Goal: Task Accomplishment & Management: Complete application form

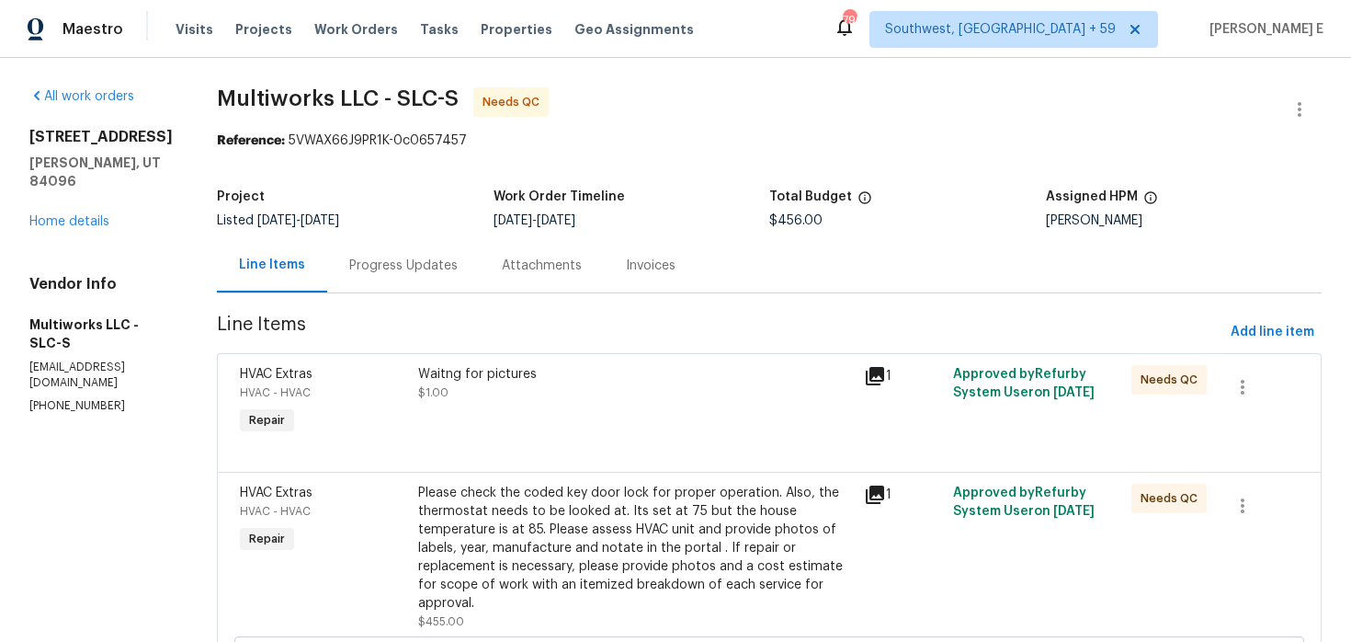
click at [379, 261] on div "Progress Updates" at bounding box center [403, 266] width 108 height 18
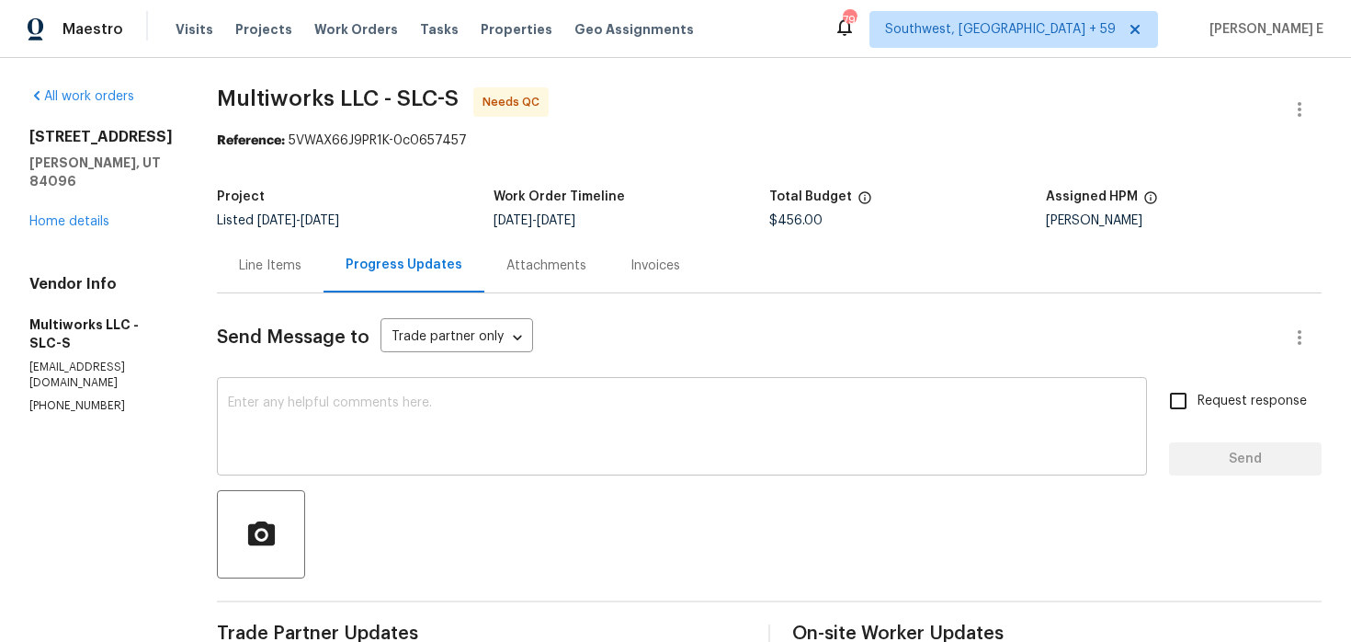
click at [345, 397] on textarea at bounding box center [682, 428] width 908 height 64
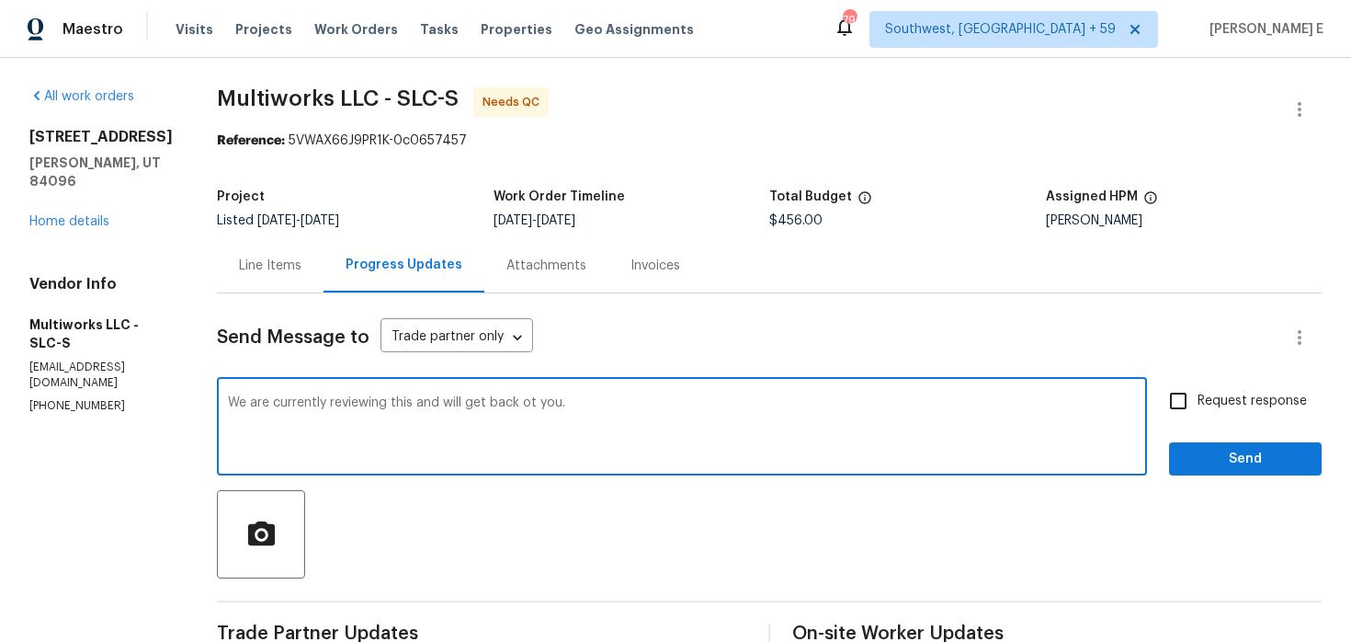
type textarea "We are currently reviewing this and will get back ot you."
click at [1249, 386] on label "Request response" at bounding box center [1233, 401] width 148 height 39
click at [1198, 386] on input "Request response" at bounding box center [1178, 401] width 39 height 39
checkbox input "true"
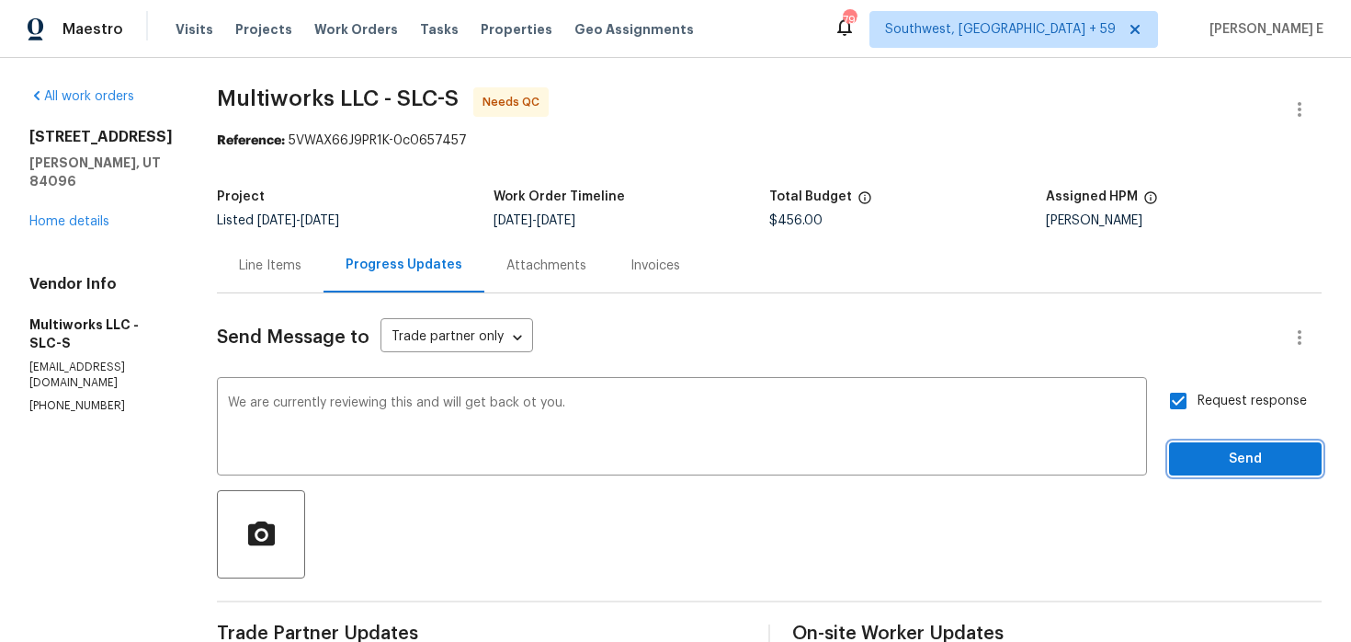
click at [1244, 461] on span "Send" at bounding box center [1245, 459] width 123 height 23
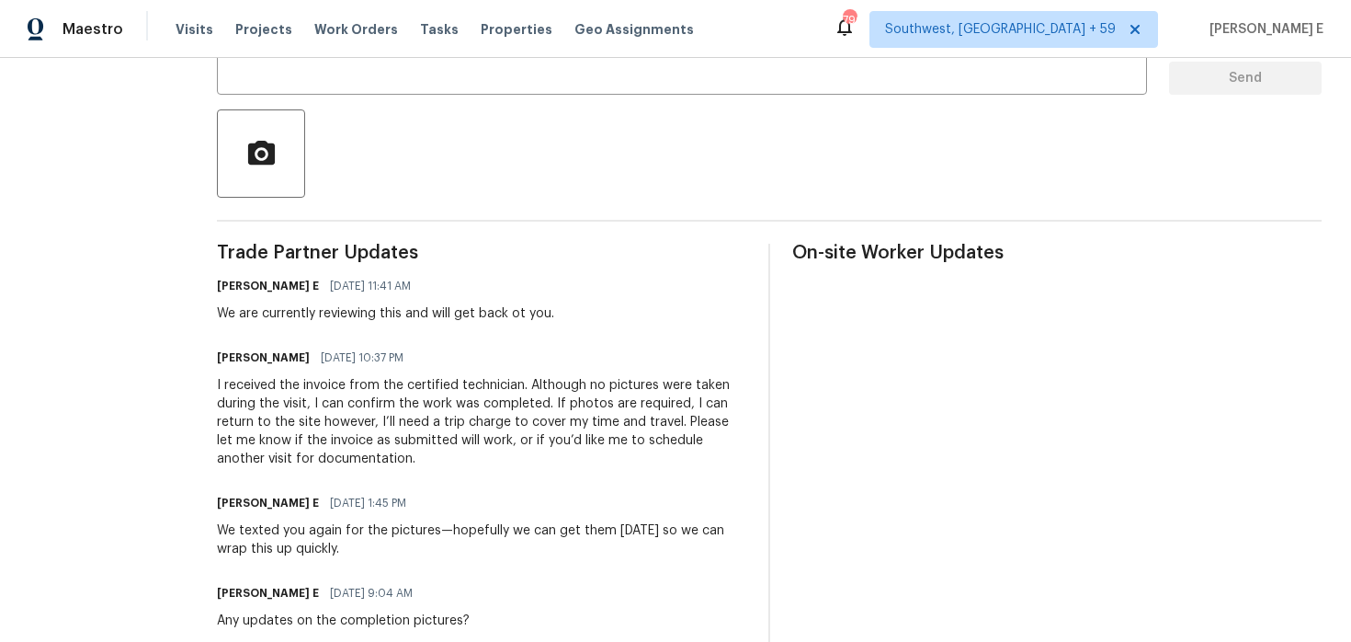
scroll to position [413, 0]
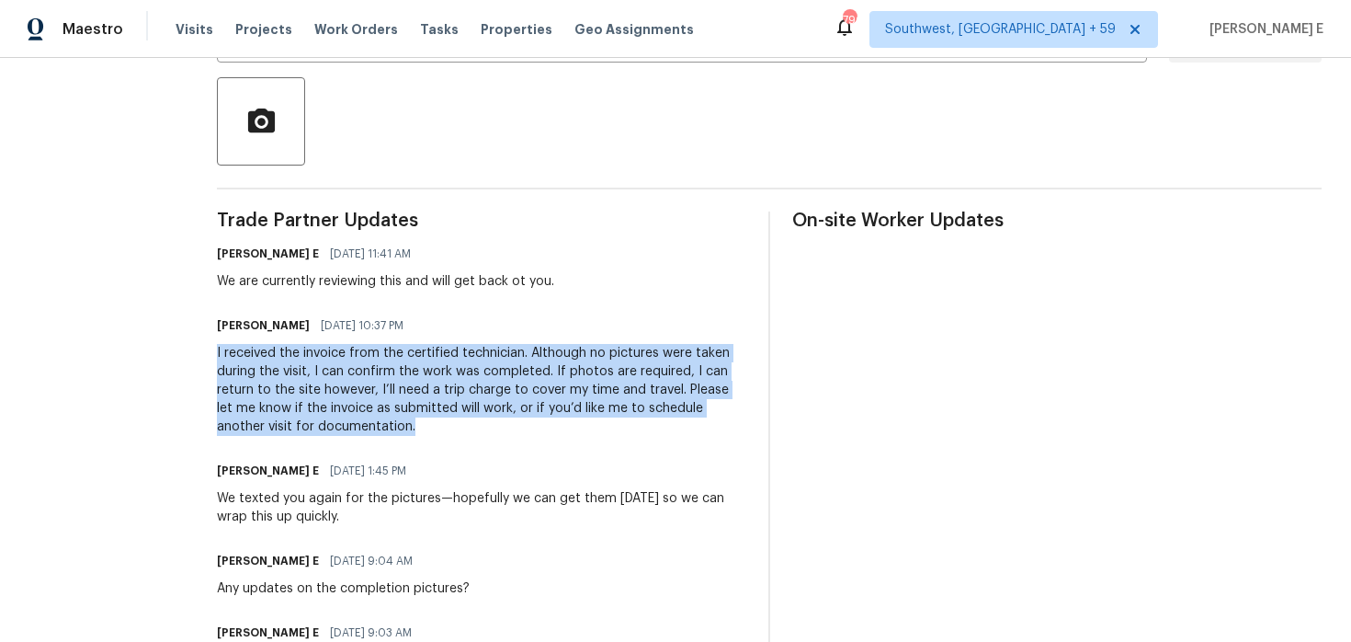
drag, startPoint x: 200, startPoint y: 353, endPoint x: 367, endPoint y: 426, distance: 181.6
copy div "I received the invoice from the certified technician. Although no pictures were…"
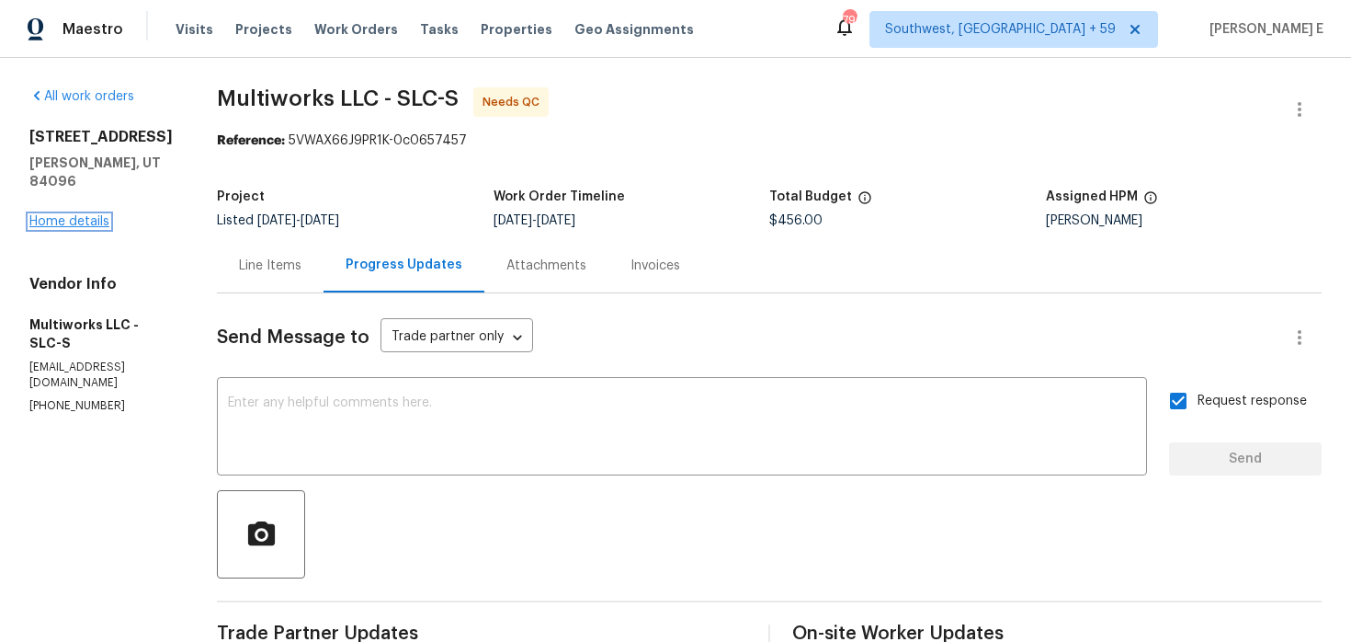
click at [93, 224] on link "Home details" at bounding box center [69, 221] width 80 height 13
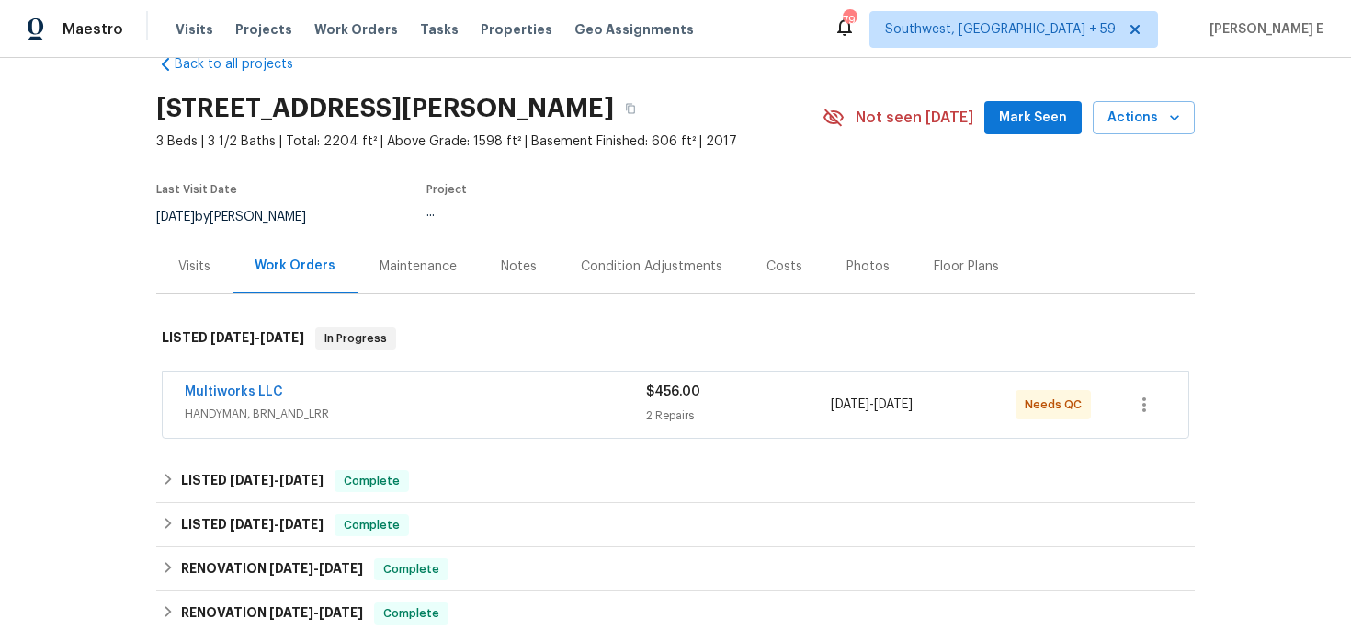
scroll to position [40, 0]
drag, startPoint x: 178, startPoint y: 393, endPoint x: 294, endPoint y: 393, distance: 115.8
click at [294, 393] on div "Multiworks LLC HANDYMAN, BRN_AND_LRR $456.00 2 Repairs [DATE] - [DATE] Needs QC" at bounding box center [676, 404] width 1026 height 66
copy link "Multiworks LLC"
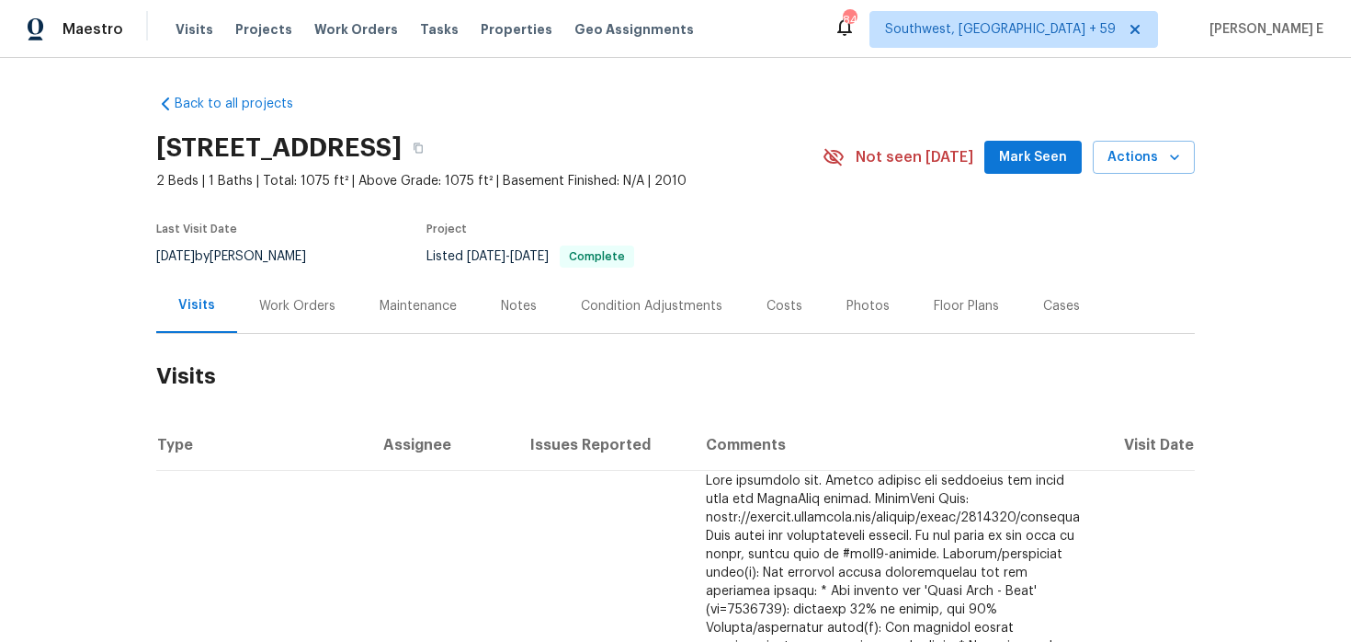
click at [324, 314] on div "Work Orders" at bounding box center [297, 306] width 76 height 18
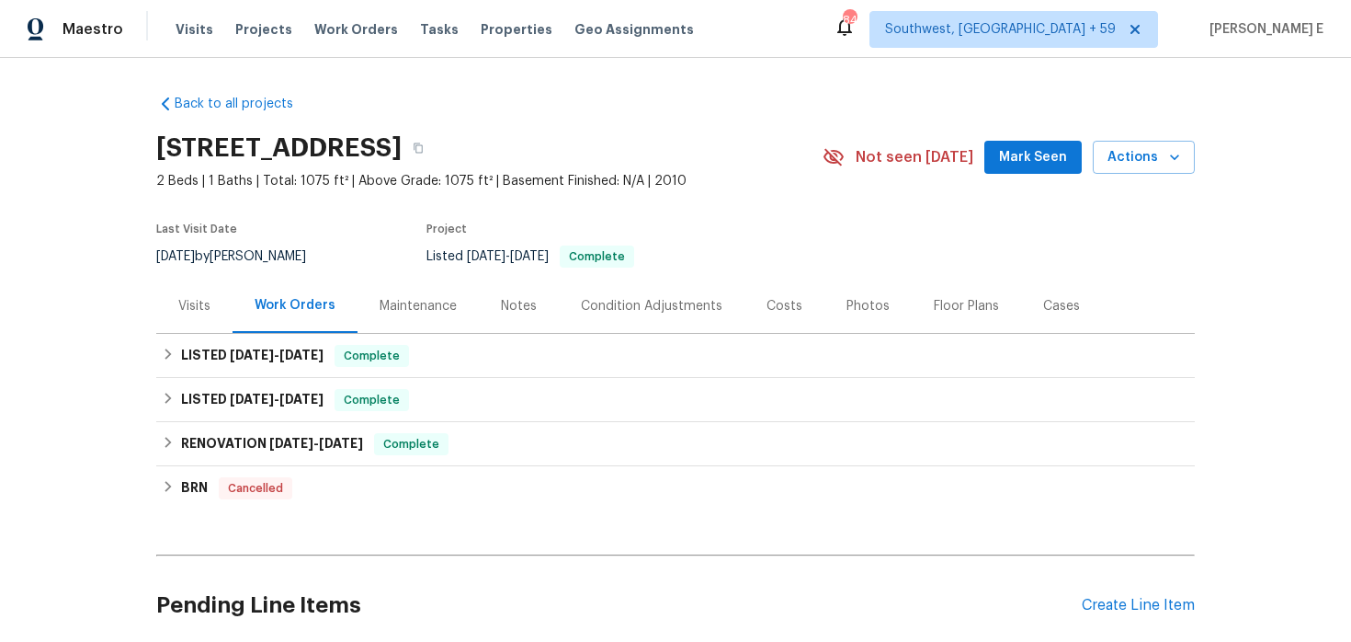
scroll to position [150, 0]
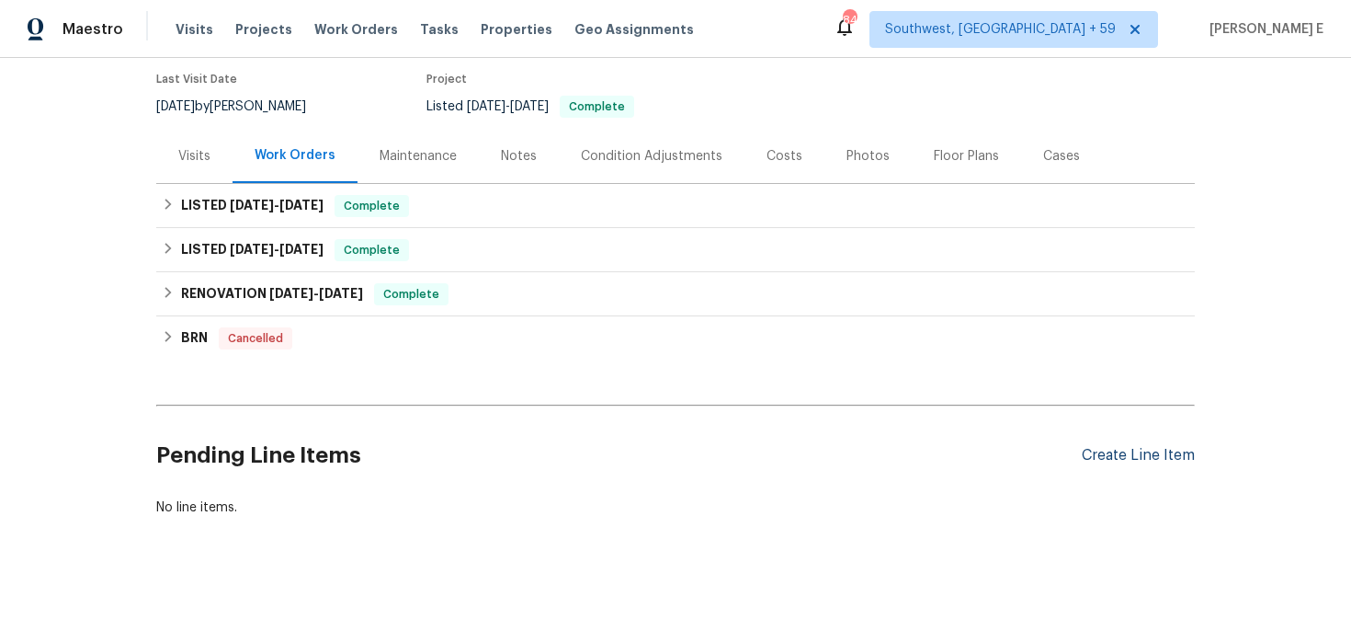
click at [1089, 454] on div "Create Line Item" at bounding box center [1138, 455] width 113 height 17
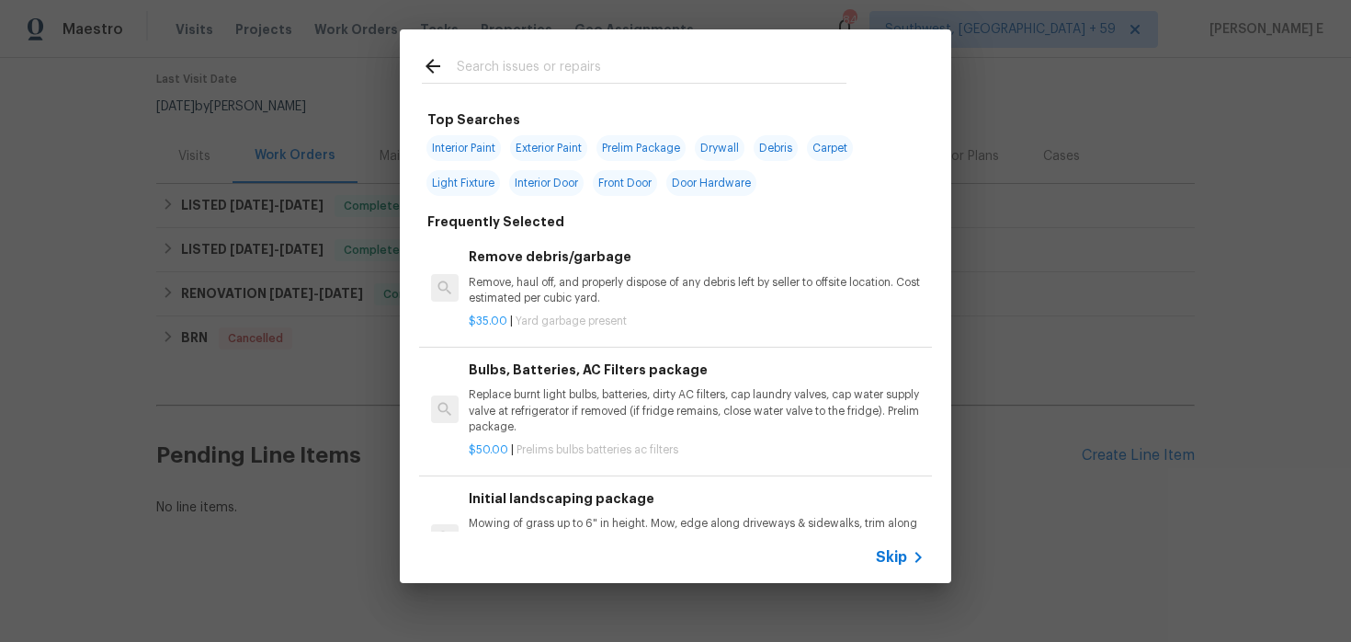
click at [886, 550] on span "Skip" at bounding box center [891, 557] width 31 height 18
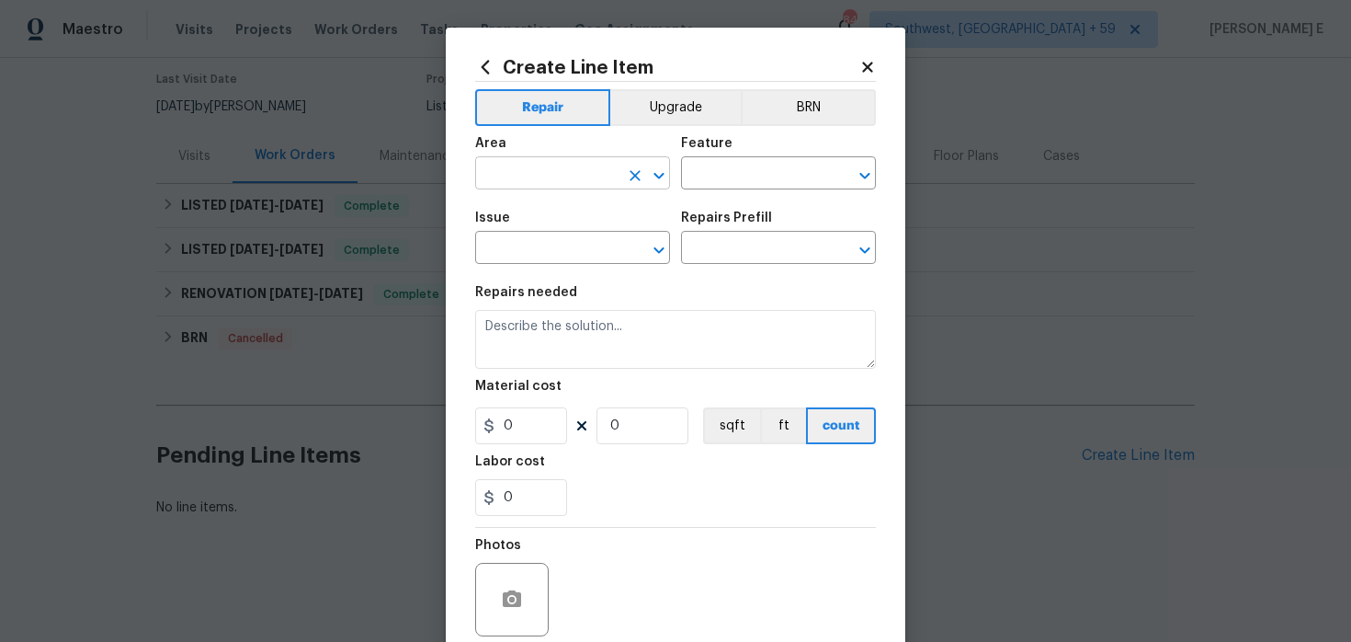
click at [596, 188] on input "text" at bounding box center [546, 175] width 143 height 29
type input "Interior Overall"
type input "Pests"
click at [584, 252] on input "text" at bounding box center [546, 249] width 143 height 29
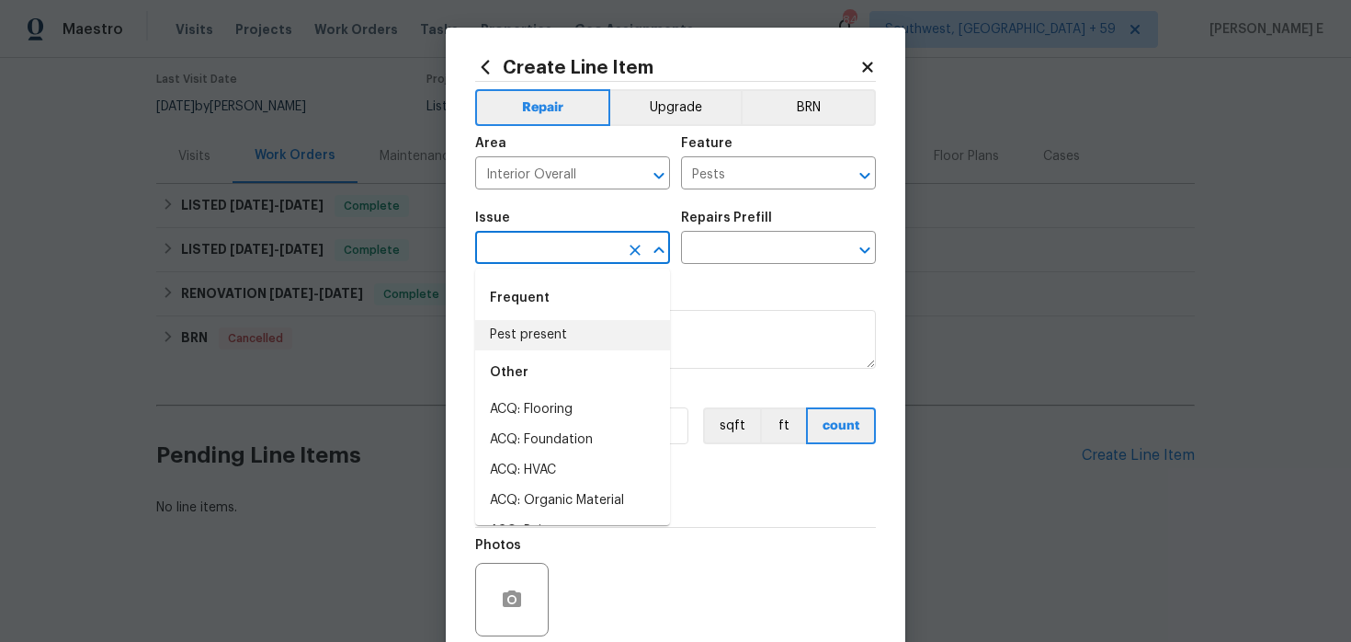
click at [544, 330] on li "Pest present" at bounding box center [572, 335] width 195 height 30
type input "Pest present"
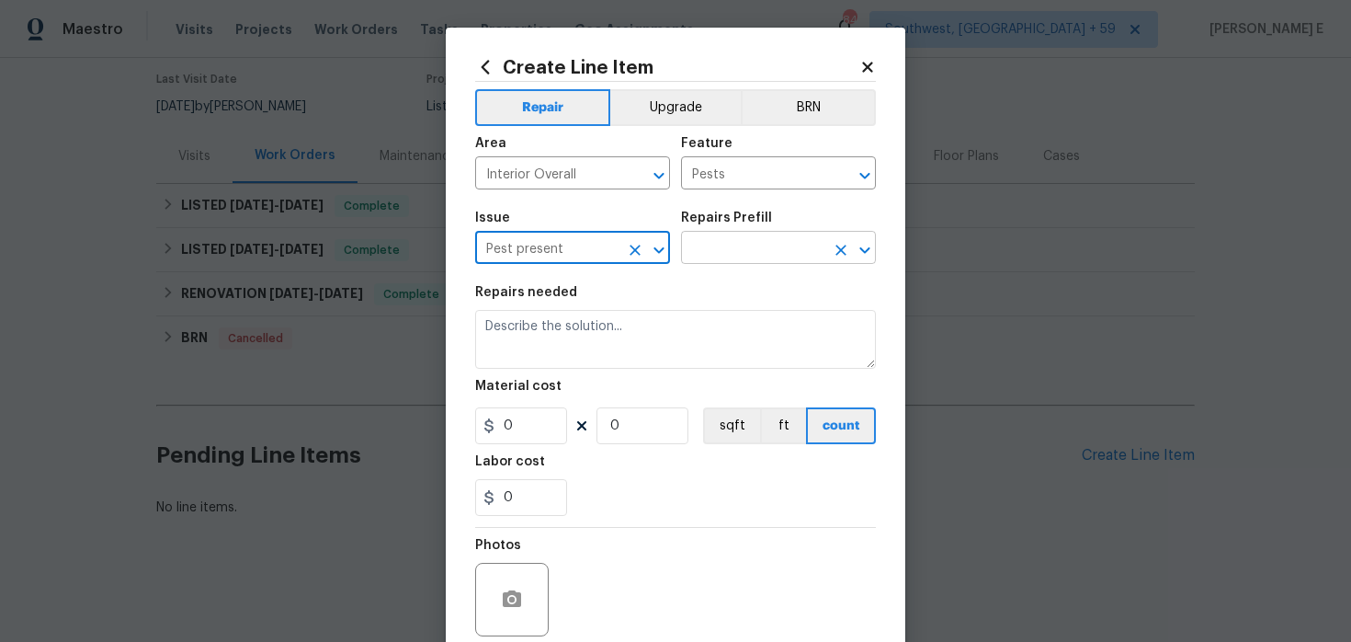
click at [728, 251] on input "text" at bounding box center [752, 249] width 143 height 29
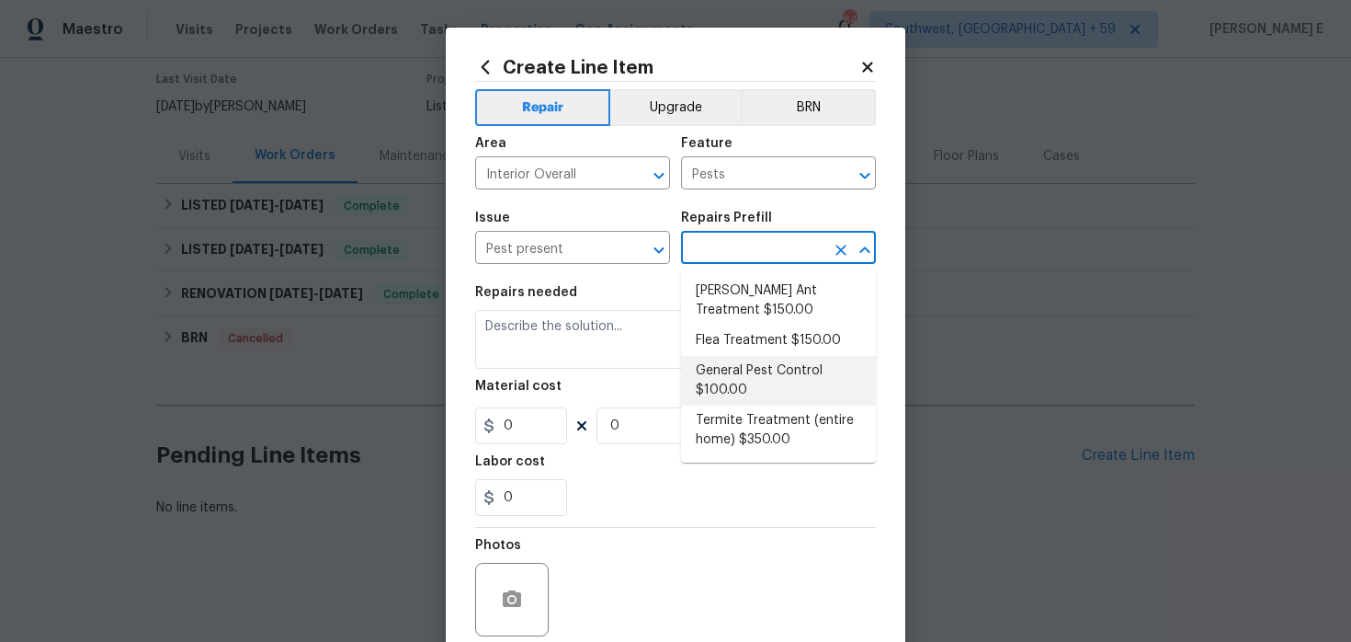
click at [710, 378] on li "General Pest Control $100.00" at bounding box center [778, 381] width 195 height 50
type input "General Pest Control $100.00"
type textarea "General pest treatment for active pest/insect infestation - non termite"
type input "100"
type input "1"
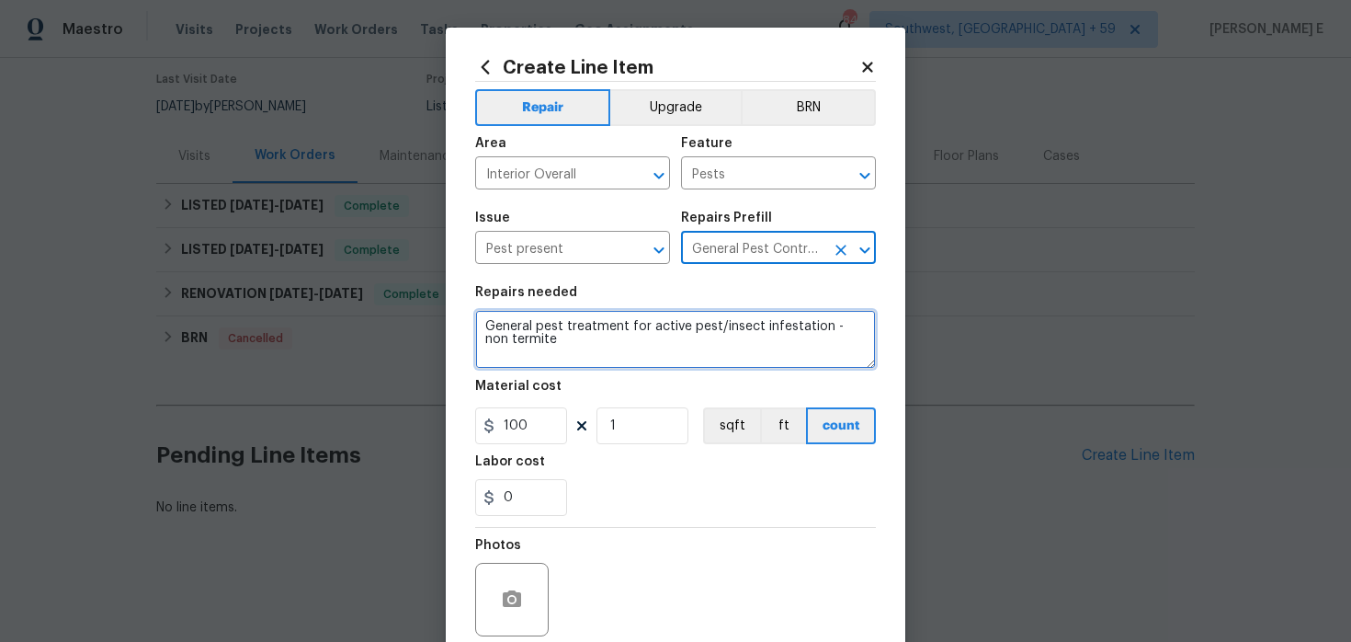
click at [654, 340] on textarea "General pest treatment for active pest/insect infestation - non termite" at bounding box center [675, 339] width 401 height 59
paste textarea "Feedback received that yellow jackets were seen flying into the meter on the ba…"
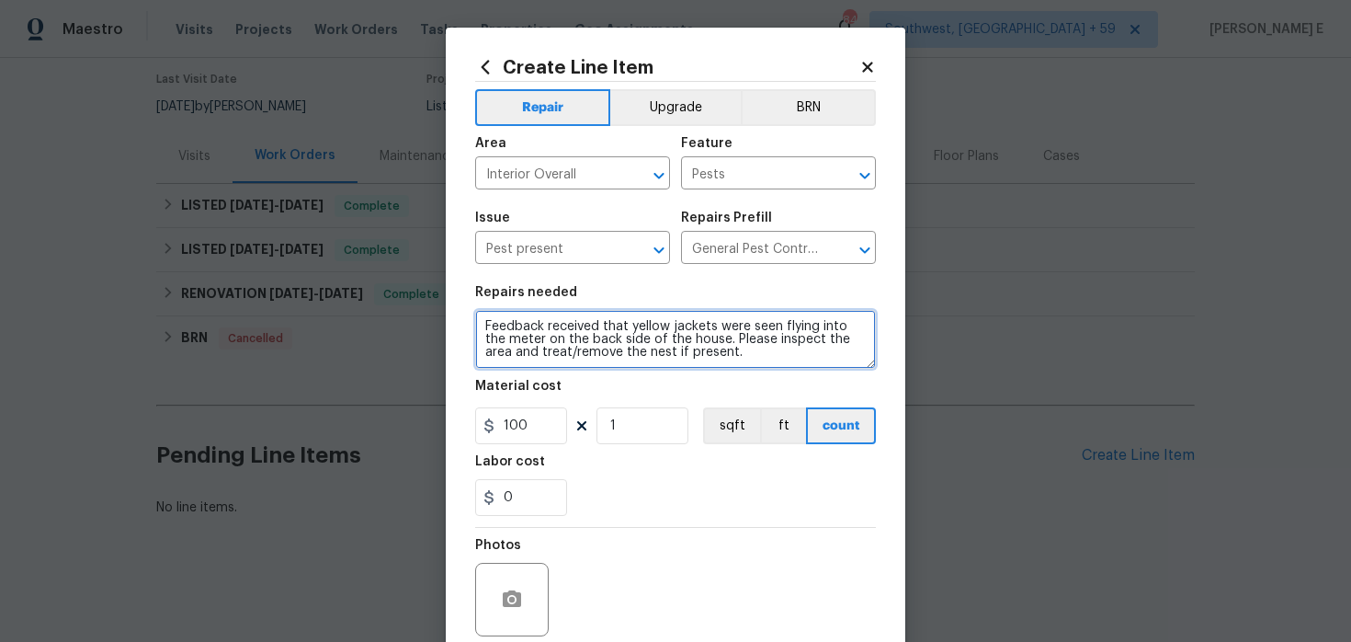
type textarea "Feedback received that yellow jackets were seen flying into the meter on the ba…"
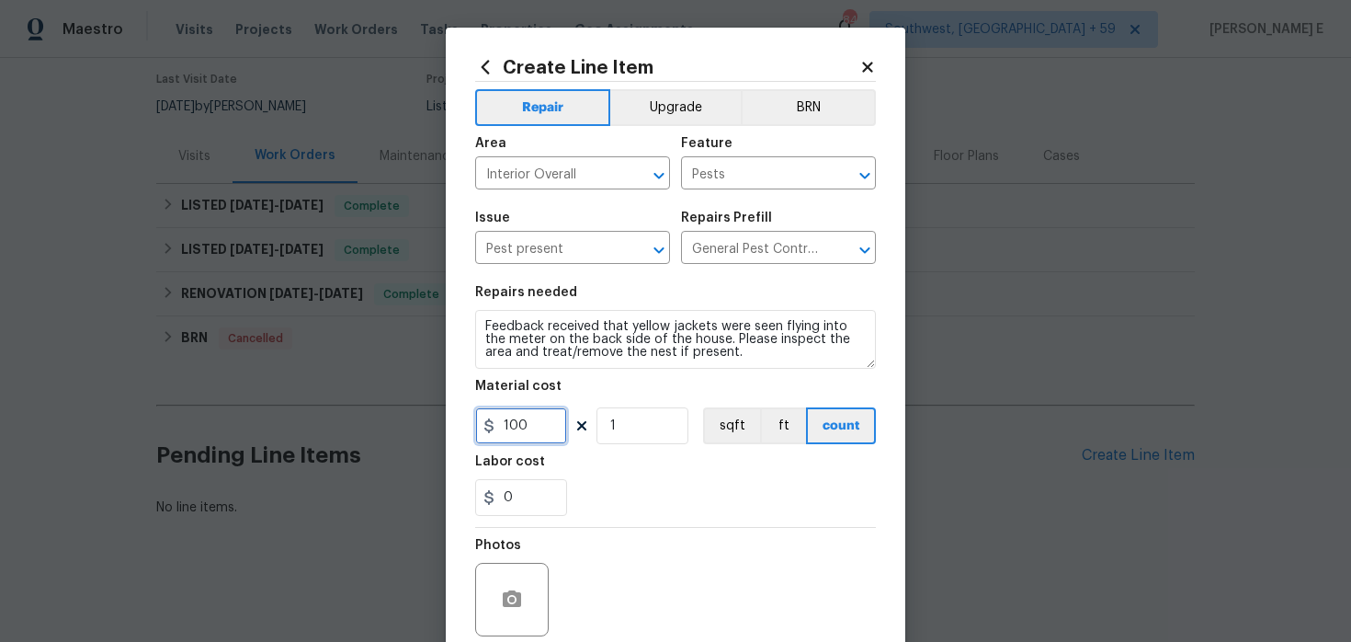
click at [519, 427] on input "100" at bounding box center [521, 425] width 92 height 37
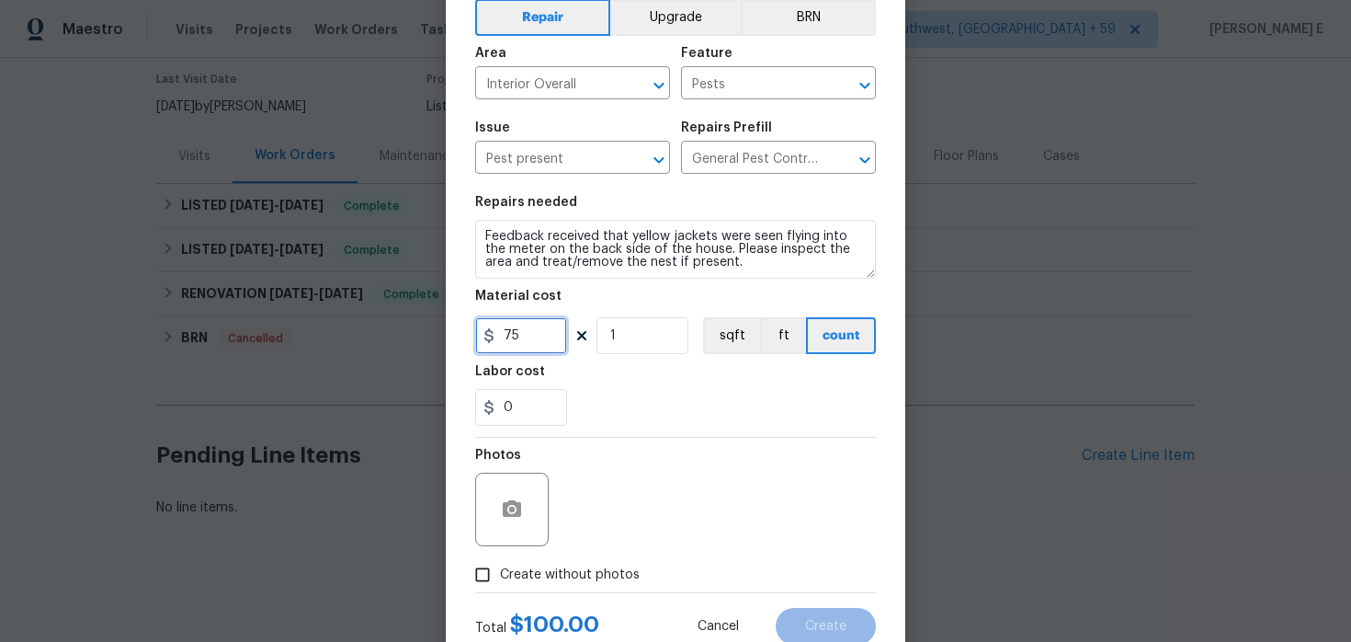
scroll to position [151, 0]
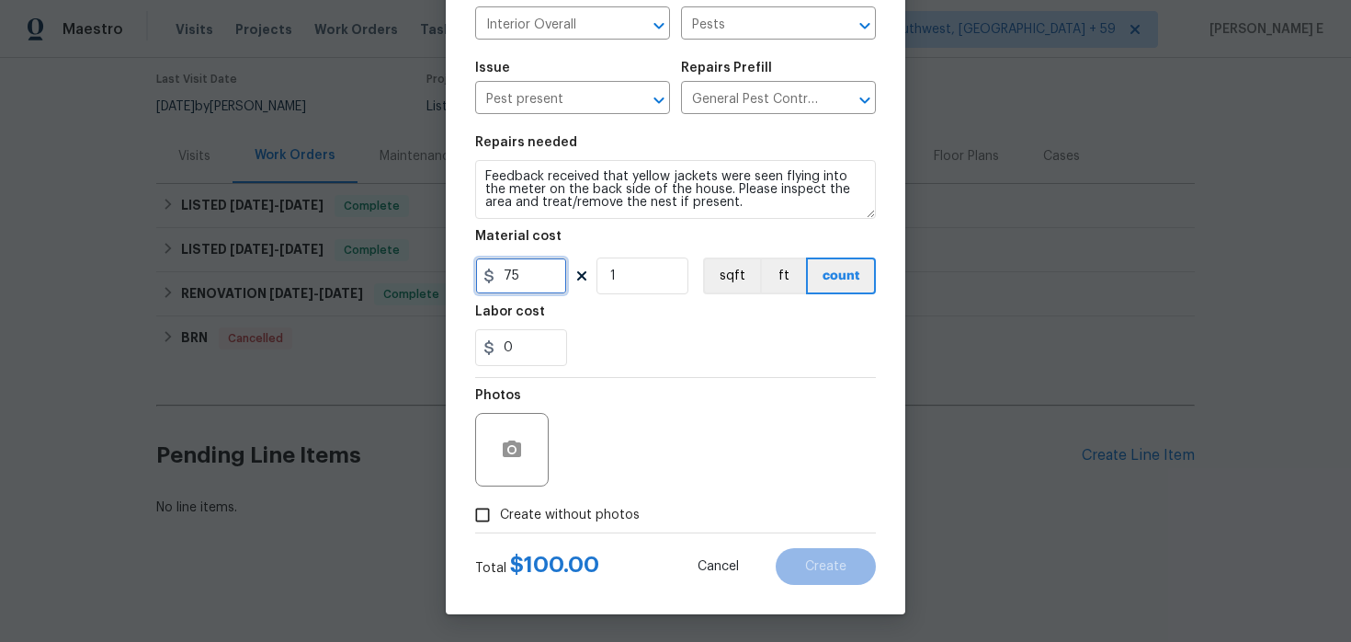
type input "75"
click at [505, 524] on label "Create without photos" at bounding box center [552, 514] width 175 height 35
click at [500, 524] on input "Create without photos" at bounding box center [482, 514] width 35 height 35
checkbox input "true"
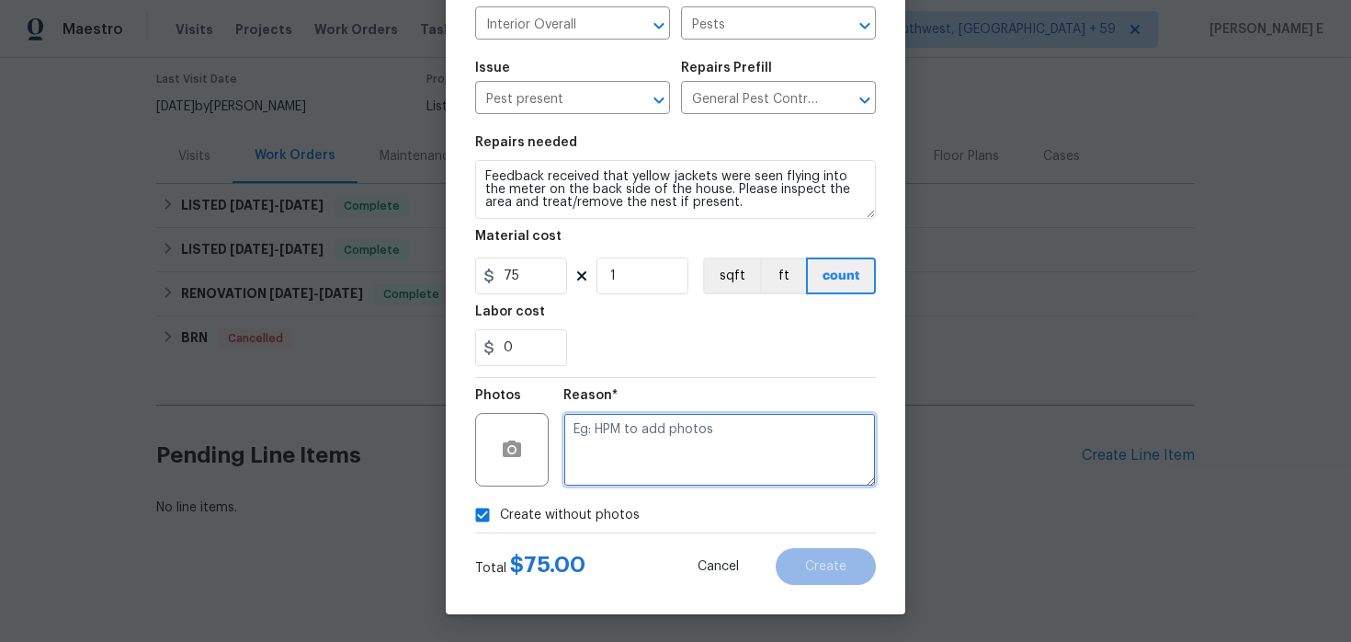
click at [667, 448] on textarea at bounding box center [720, 450] width 313 height 74
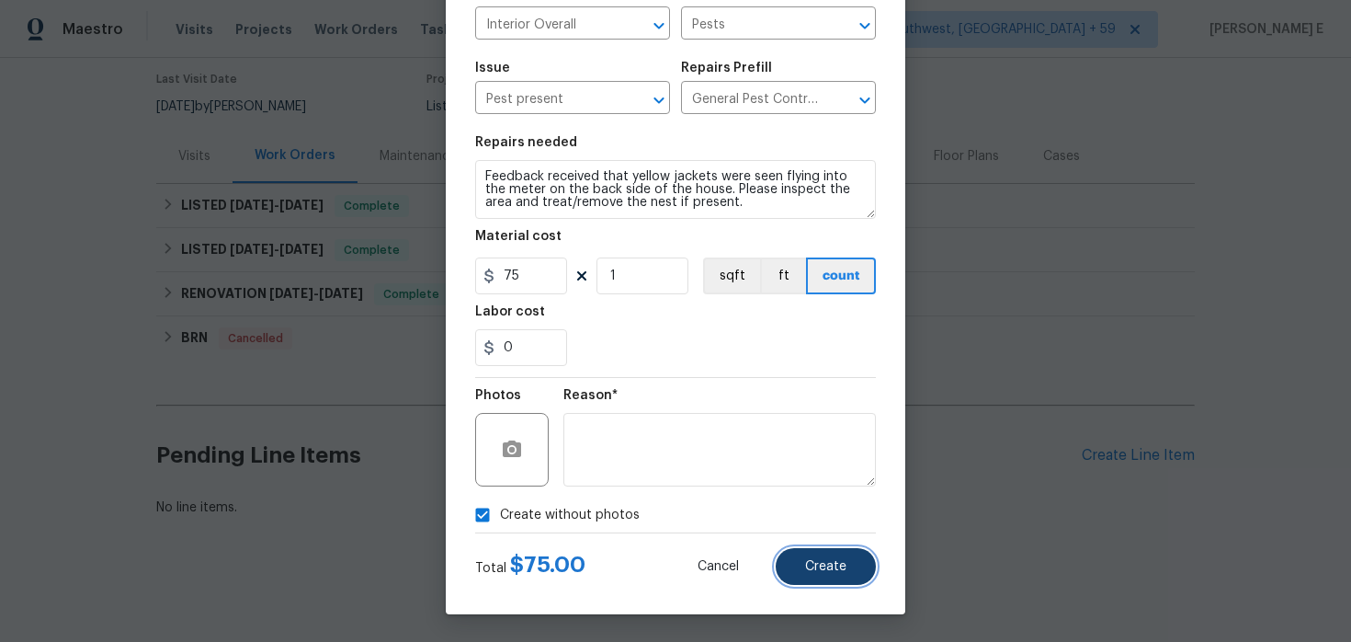
click at [815, 551] on button "Create" at bounding box center [826, 566] width 100 height 37
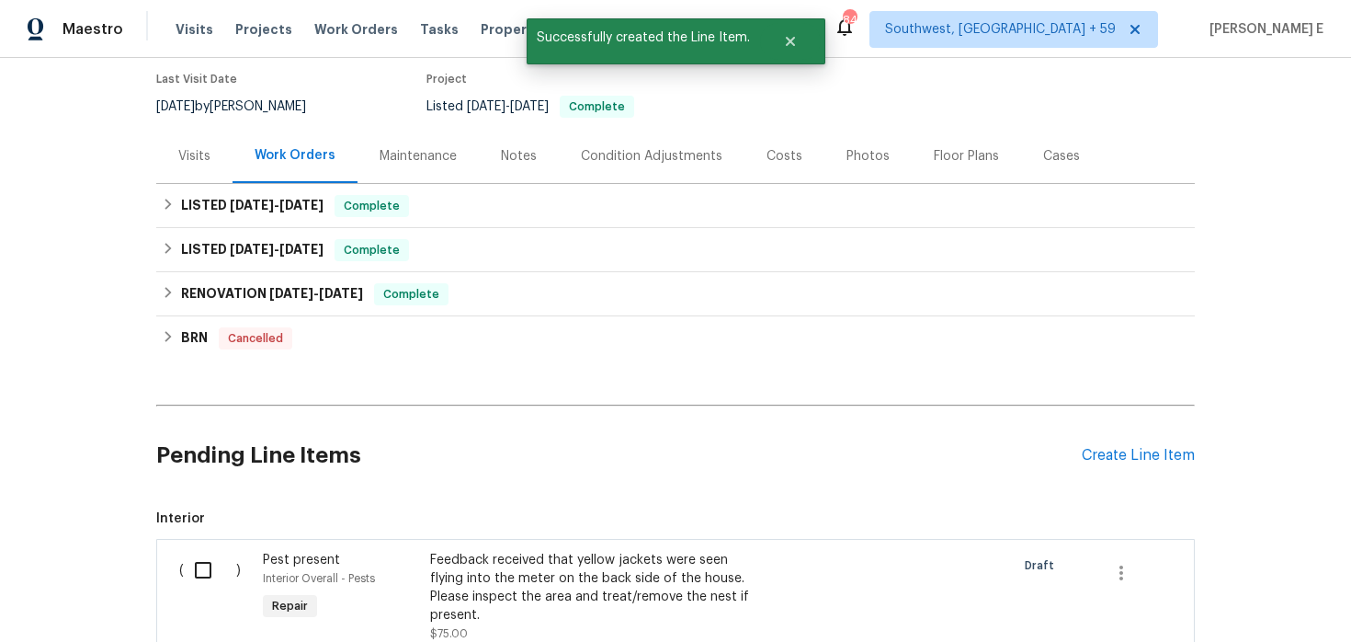
scroll to position [396, 0]
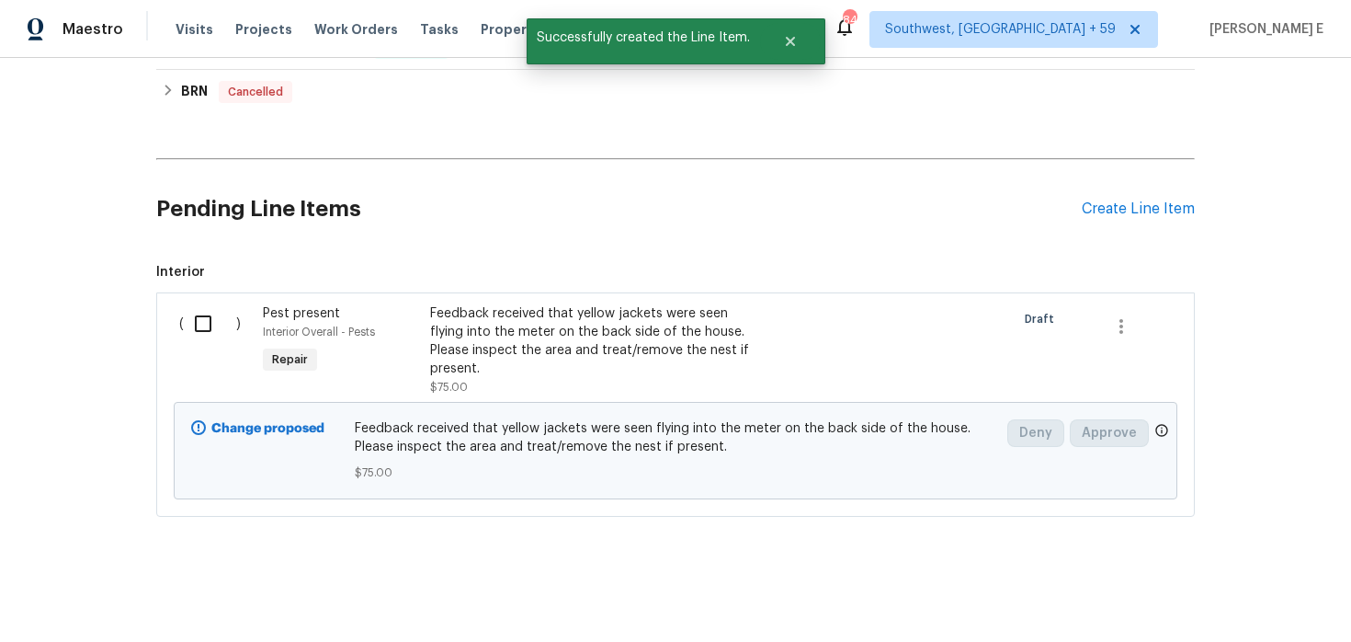
click at [202, 318] on input "checkbox" at bounding box center [210, 323] width 52 height 39
checkbox input "true"
click at [1212, 598] on span "Create Work Order" at bounding box center [1246, 596] width 122 height 23
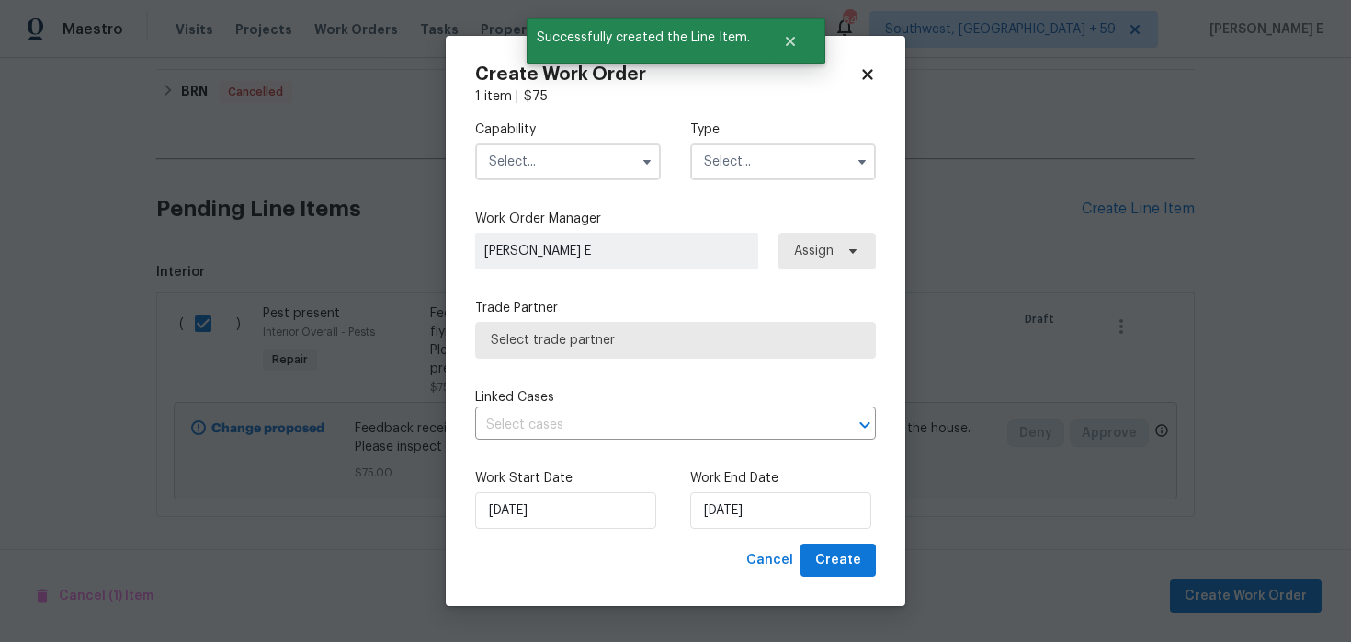
click at [595, 167] on input "text" at bounding box center [568, 161] width 186 height 37
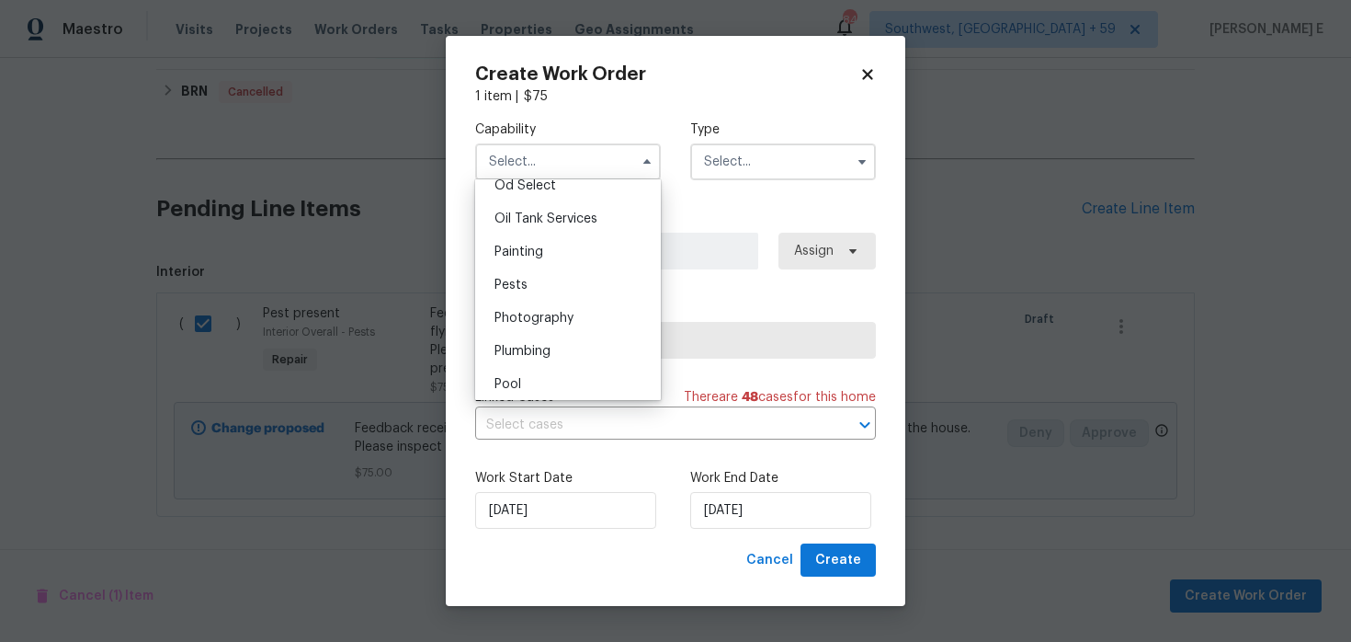
scroll to position [1517, 0]
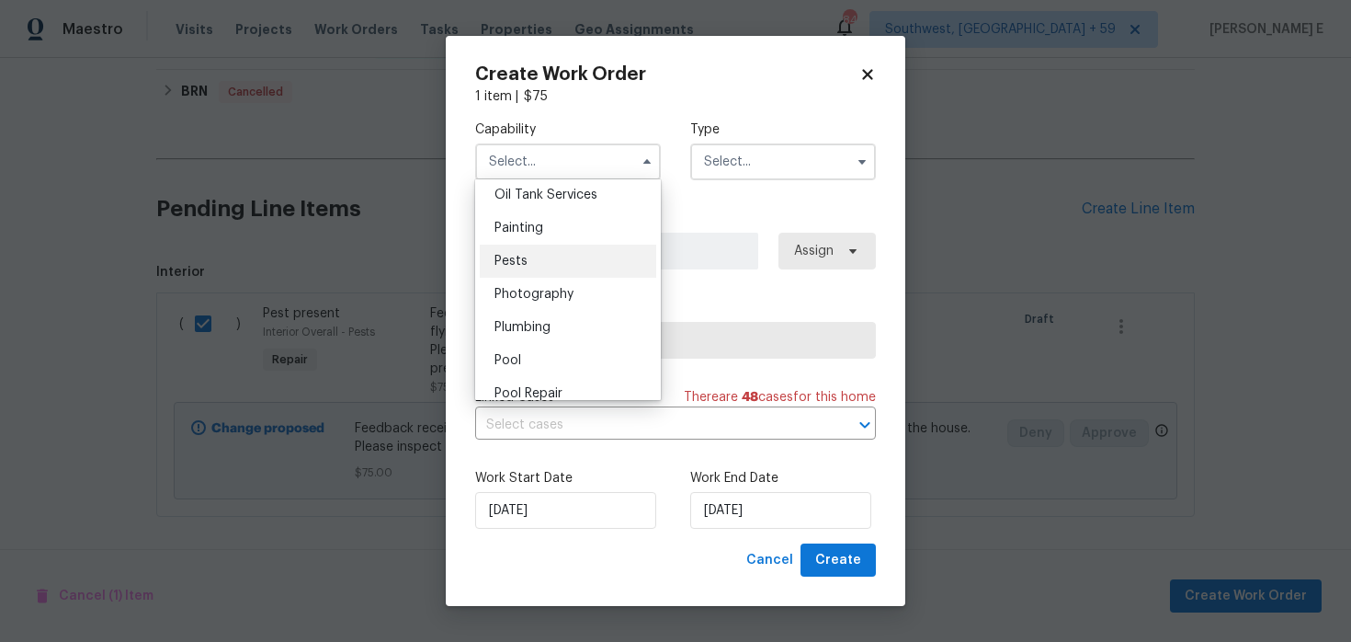
click at [561, 268] on div "Pests" at bounding box center [568, 261] width 177 height 33
type input "Pests"
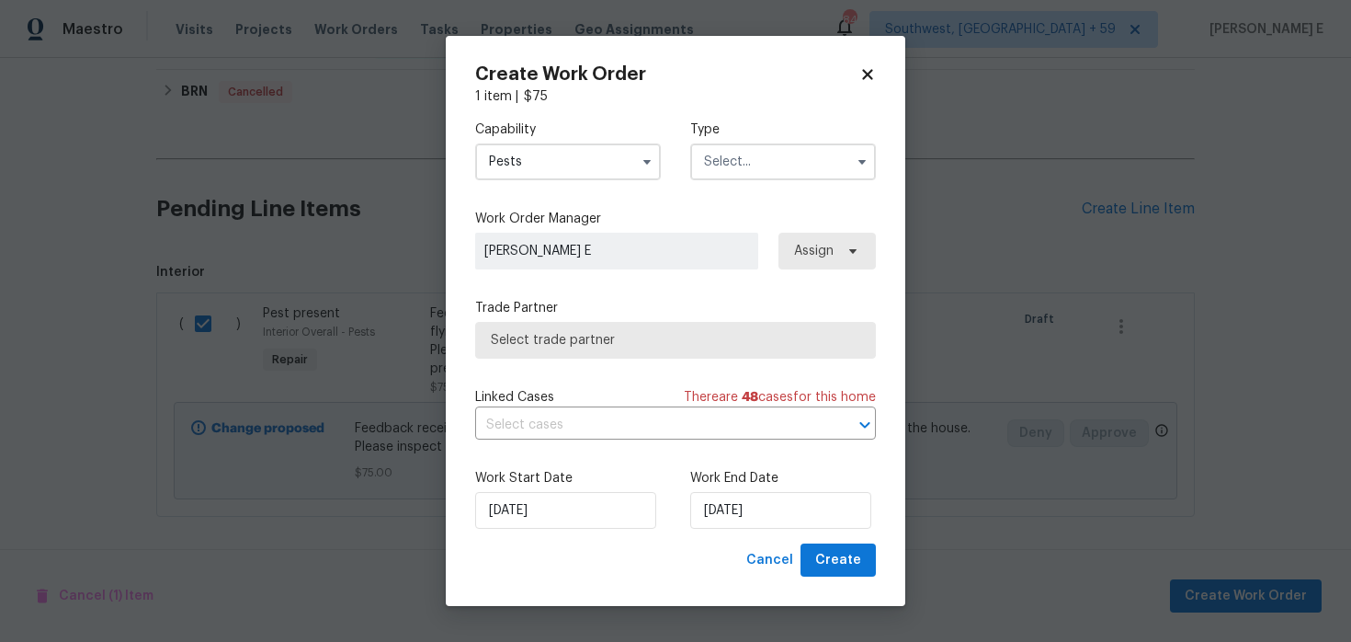
click at [722, 164] on input "text" at bounding box center [783, 161] width 186 height 37
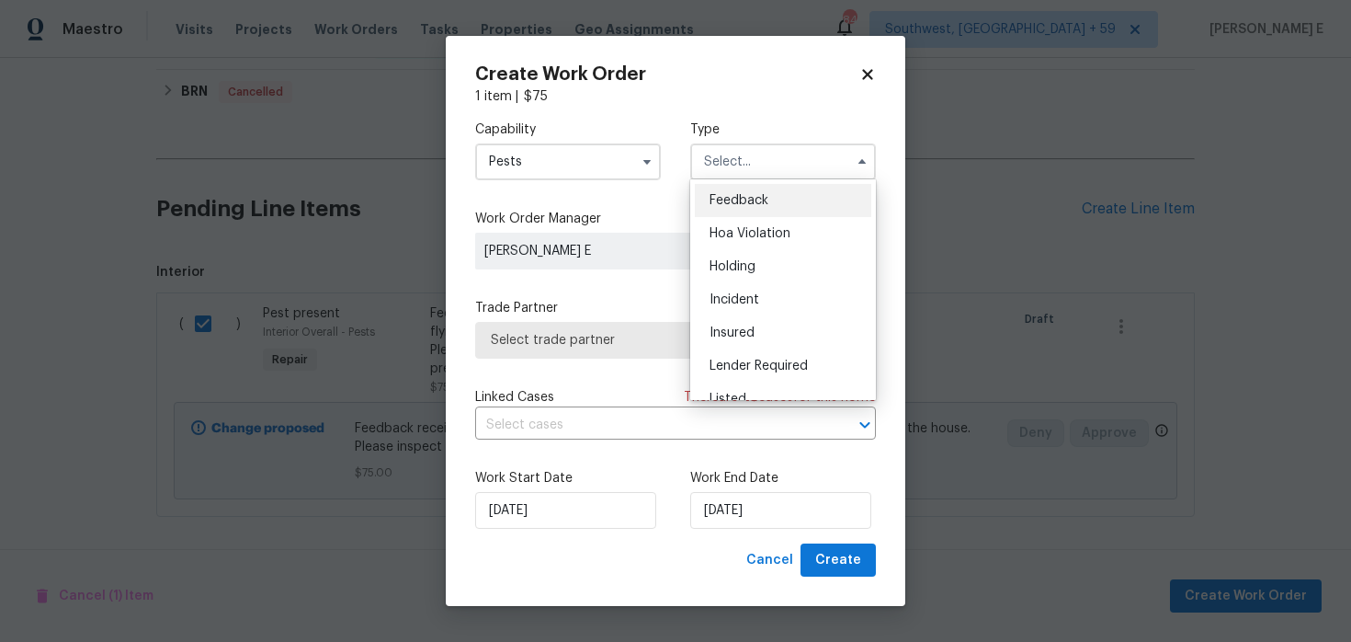
click at [707, 209] on div "Feedback" at bounding box center [783, 200] width 177 height 33
type input "Feedback"
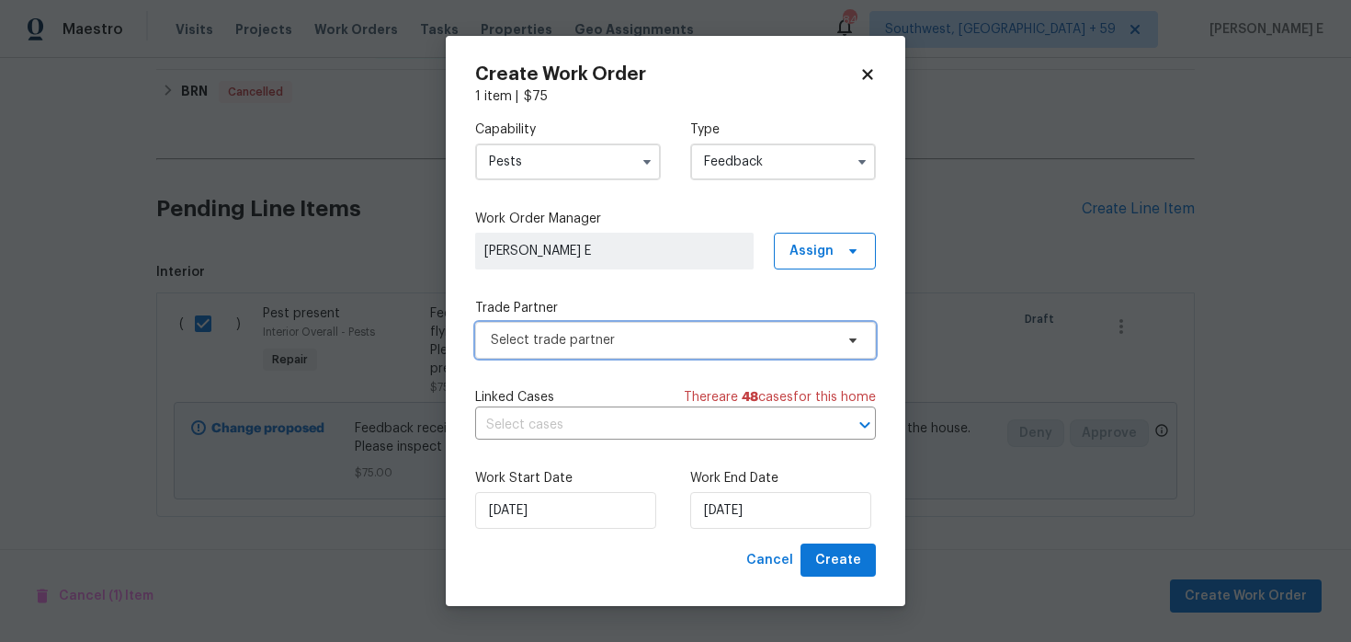
click at [592, 331] on span "Select trade partner" at bounding box center [662, 340] width 343 height 18
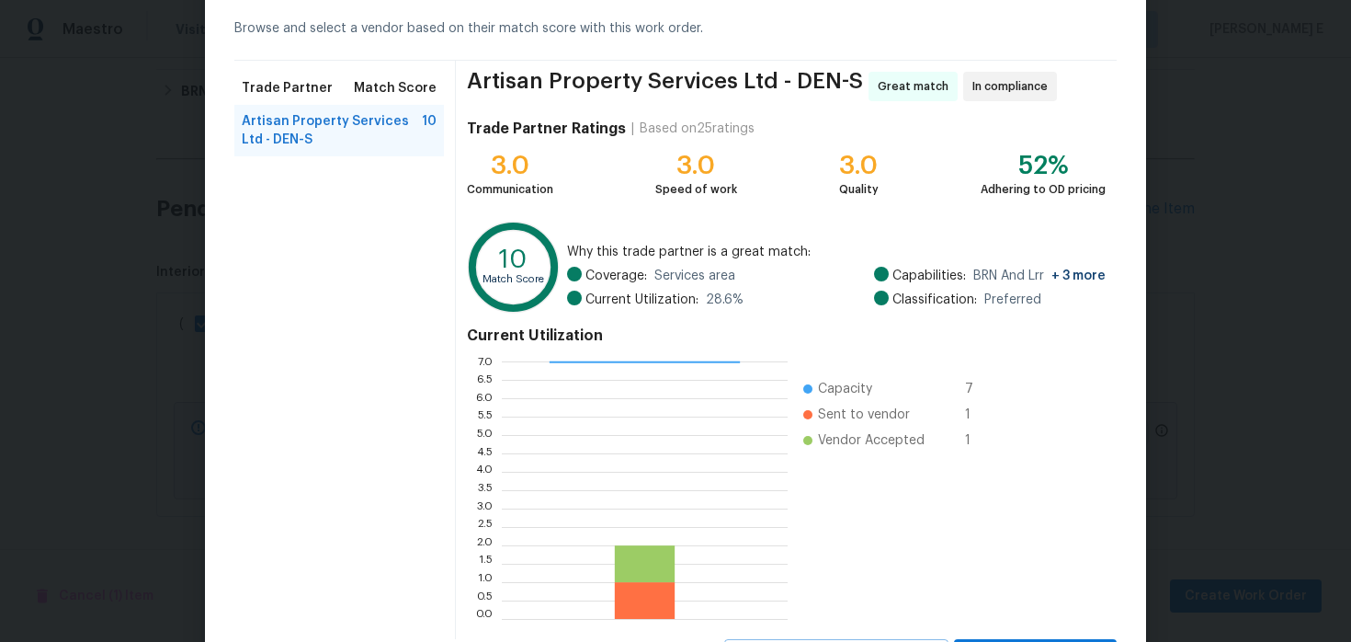
scroll to position [169, 0]
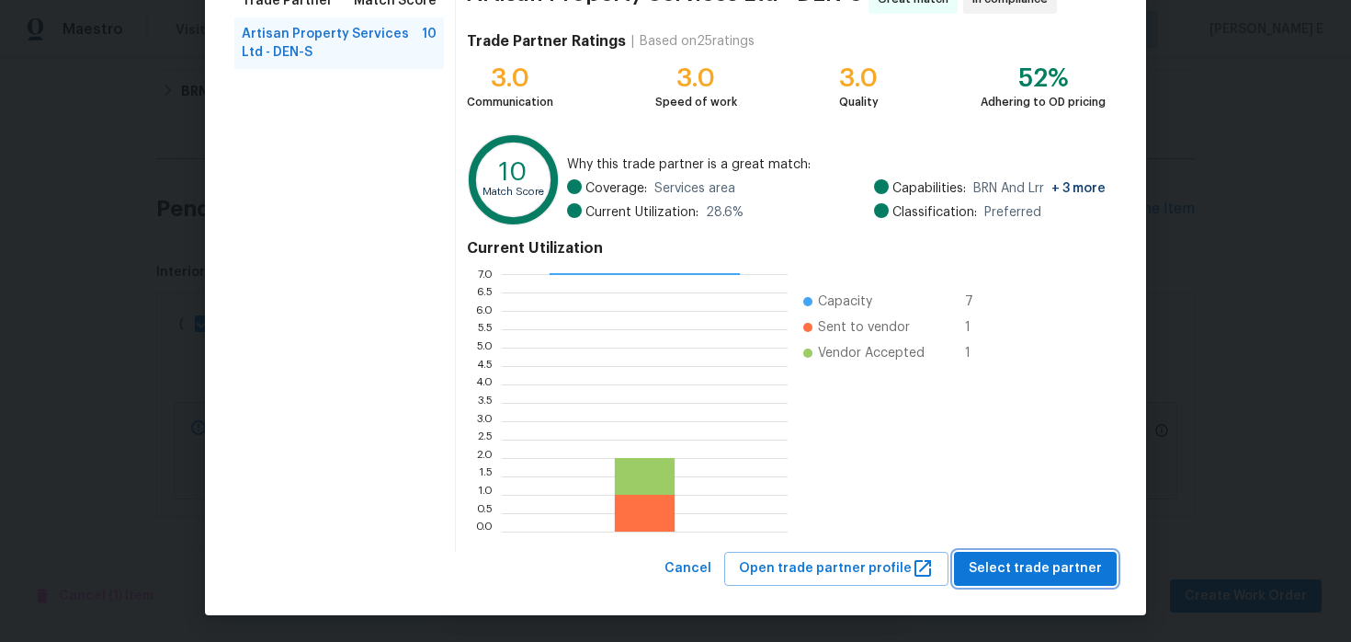
click at [1024, 552] on button "Select trade partner" at bounding box center [1035, 569] width 163 height 34
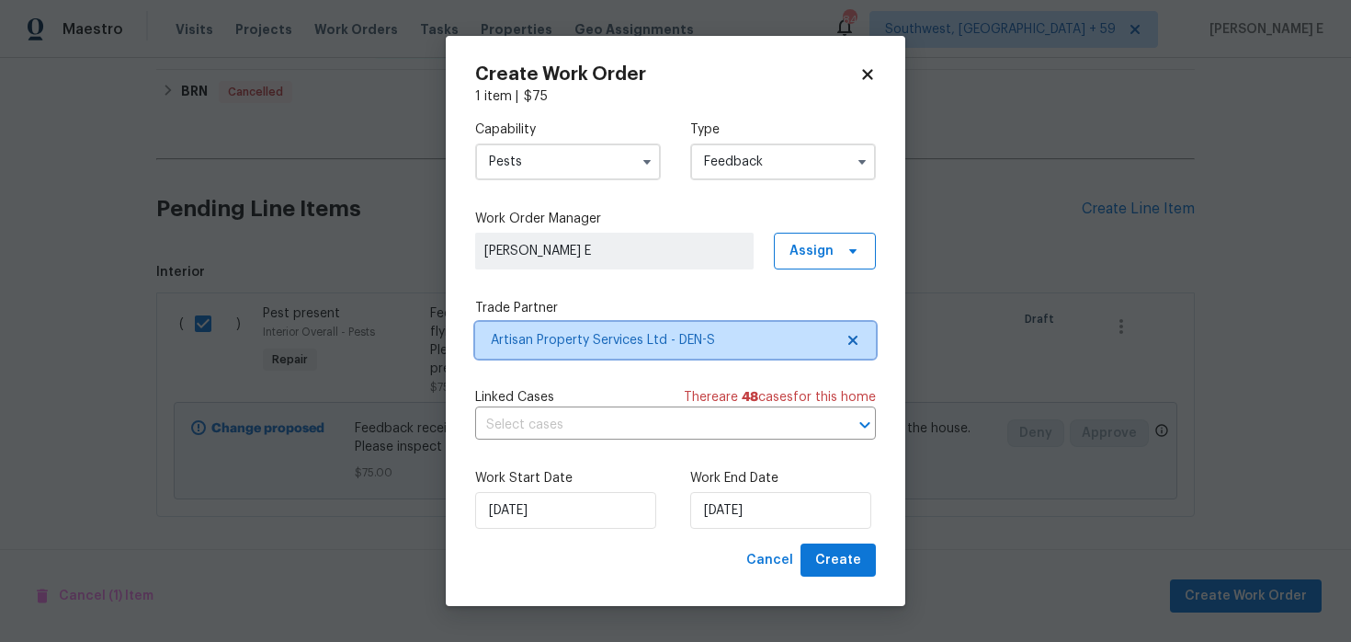
scroll to position [0, 0]
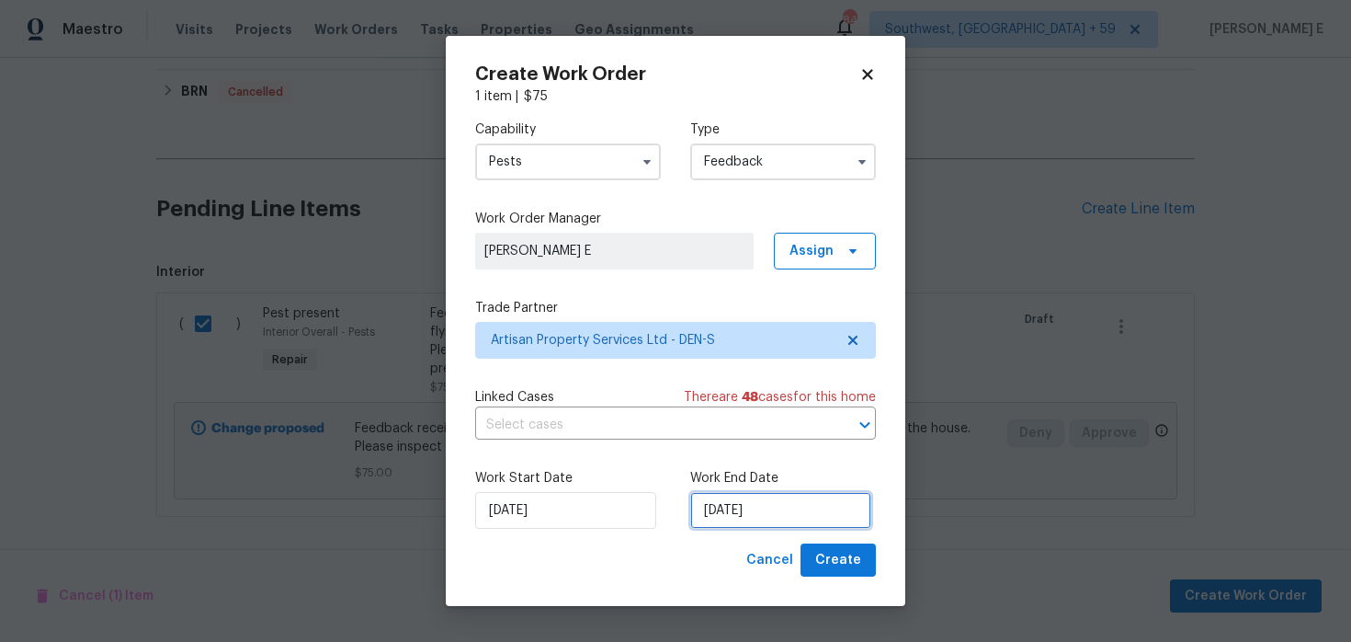
click at [815, 504] on input "22/08/2025" at bounding box center [780, 510] width 181 height 37
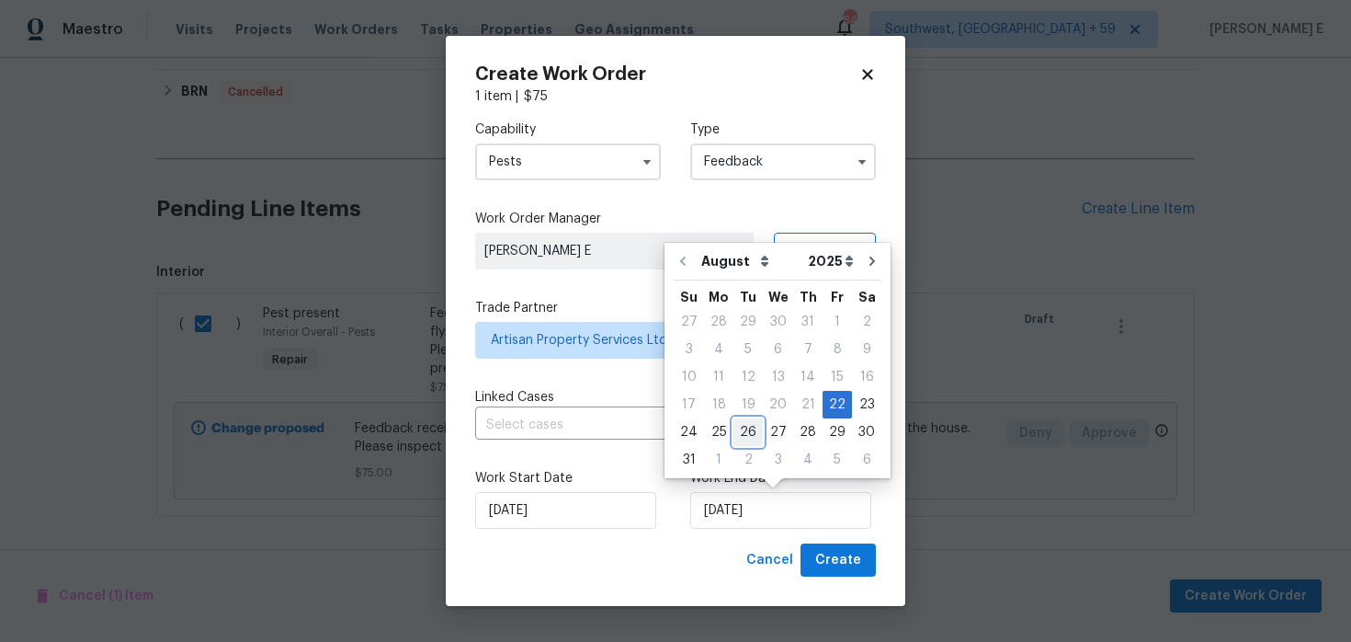
click at [741, 428] on div "26" at bounding box center [748, 432] width 29 height 26
type input "26/08/2025"
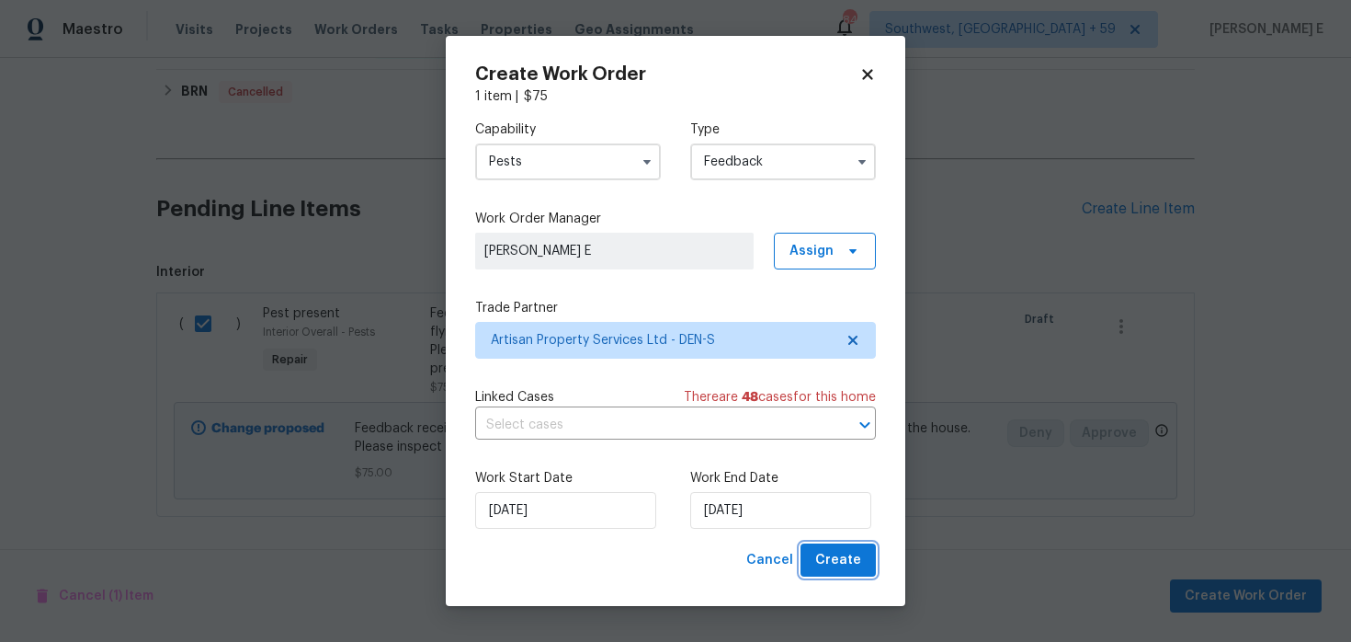
click at [829, 544] on button "Create" at bounding box center [838, 560] width 75 height 34
checkbox input "false"
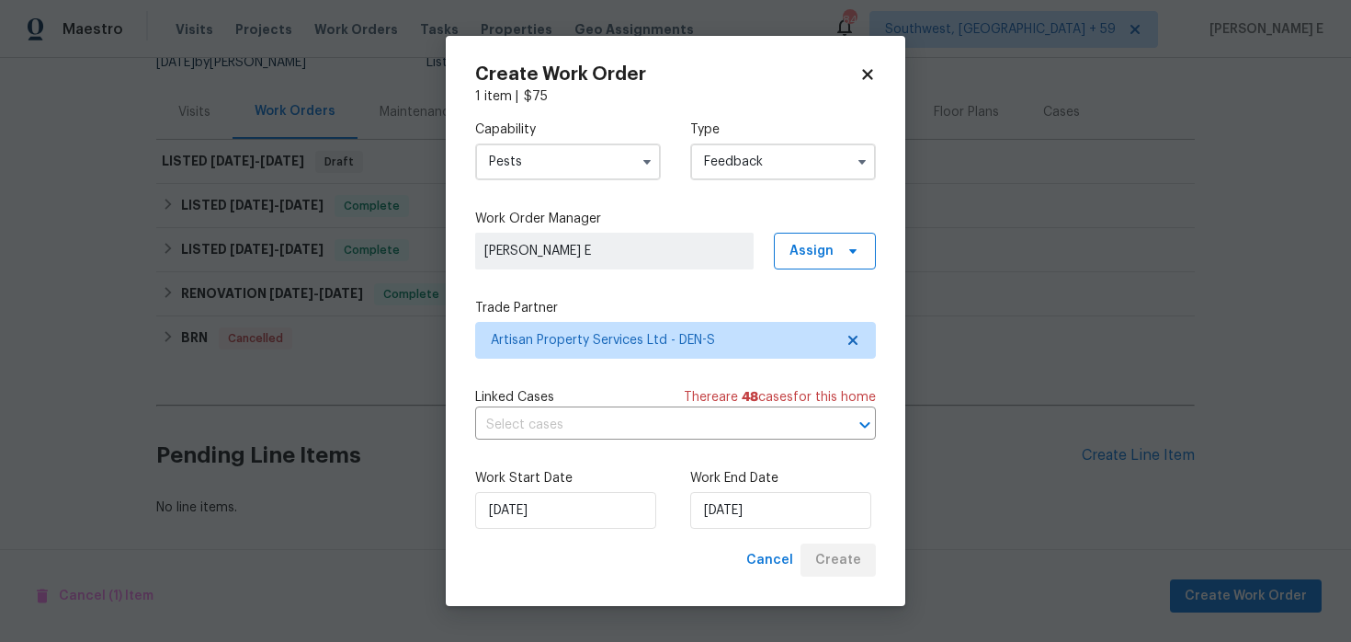
scroll to position [194, 0]
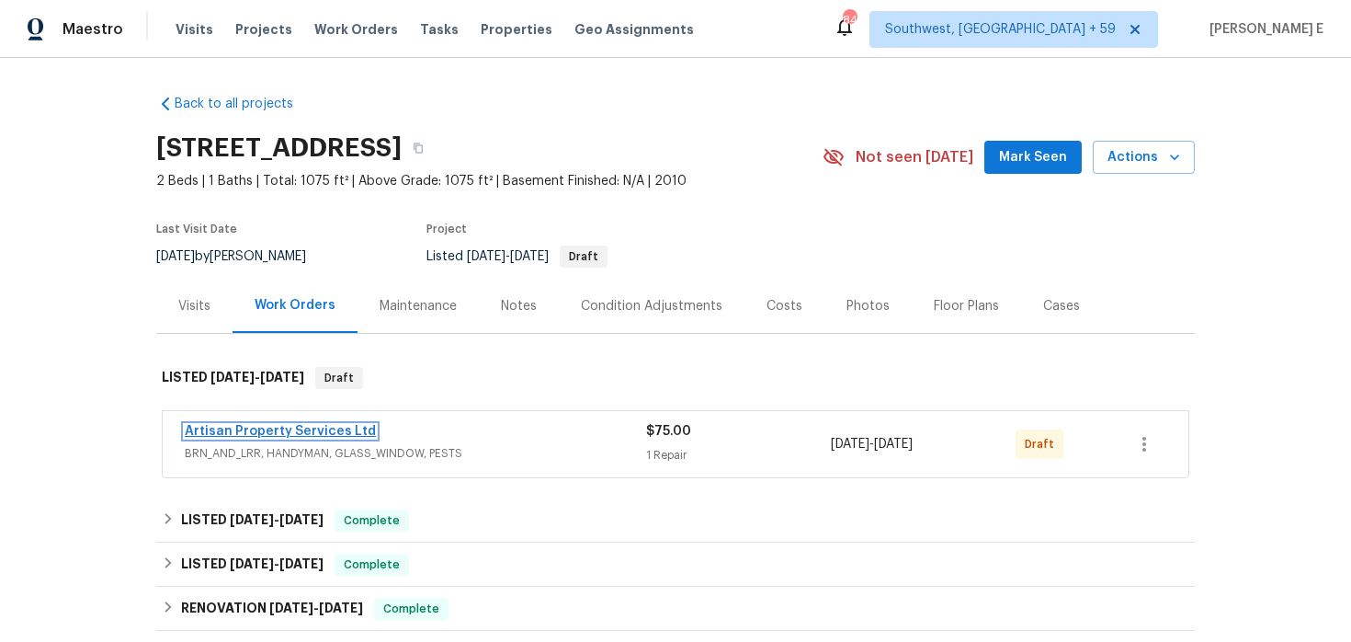
click at [296, 434] on link "Artisan Property Services Ltd" at bounding box center [280, 431] width 191 height 13
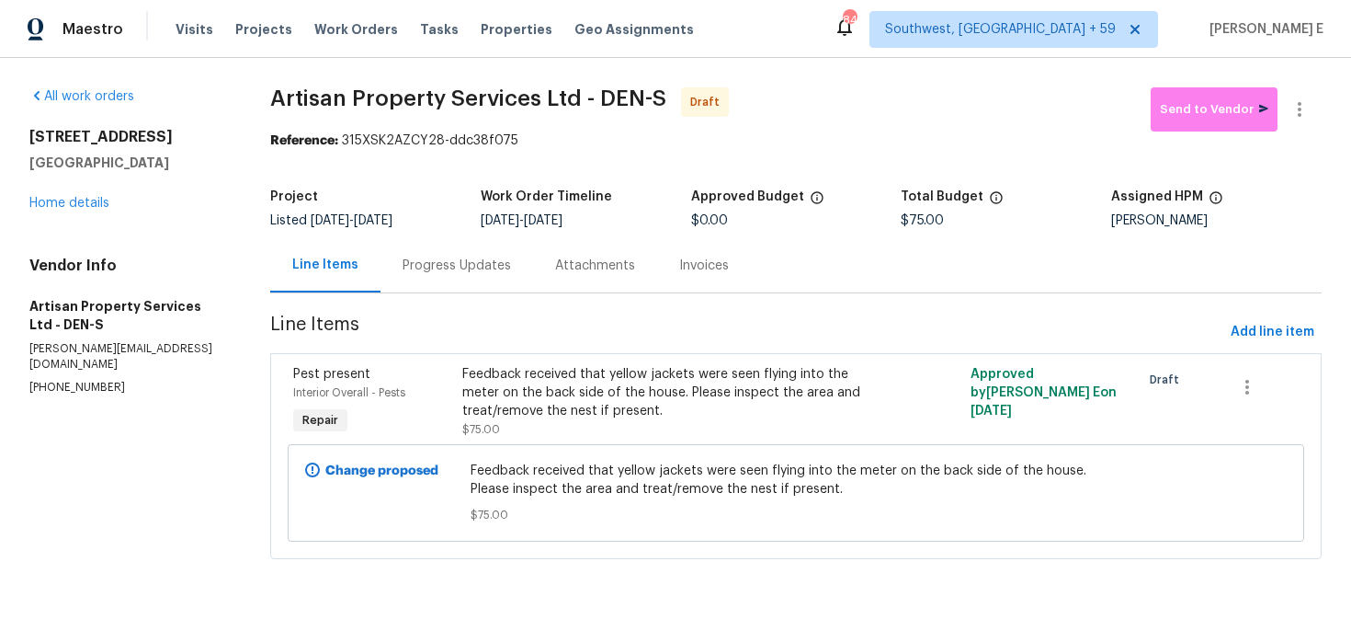
click at [492, 267] on div "Progress Updates" at bounding box center [457, 266] width 108 height 18
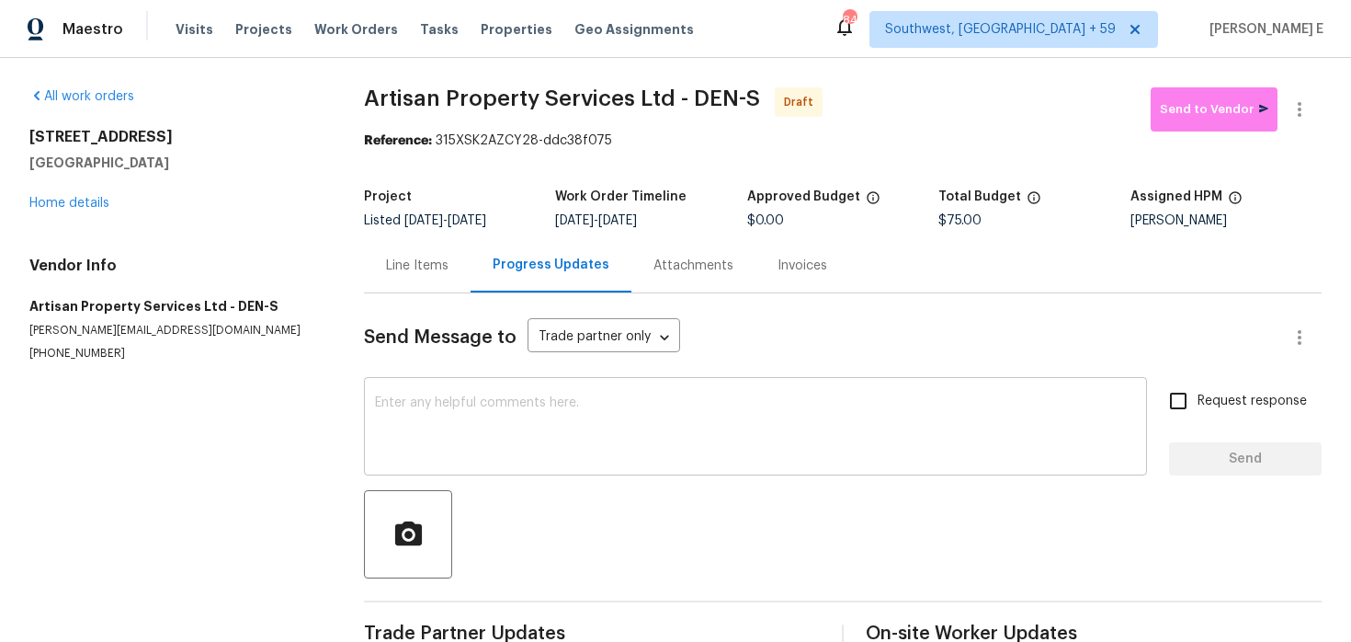
click at [539, 416] on textarea at bounding box center [755, 428] width 761 height 64
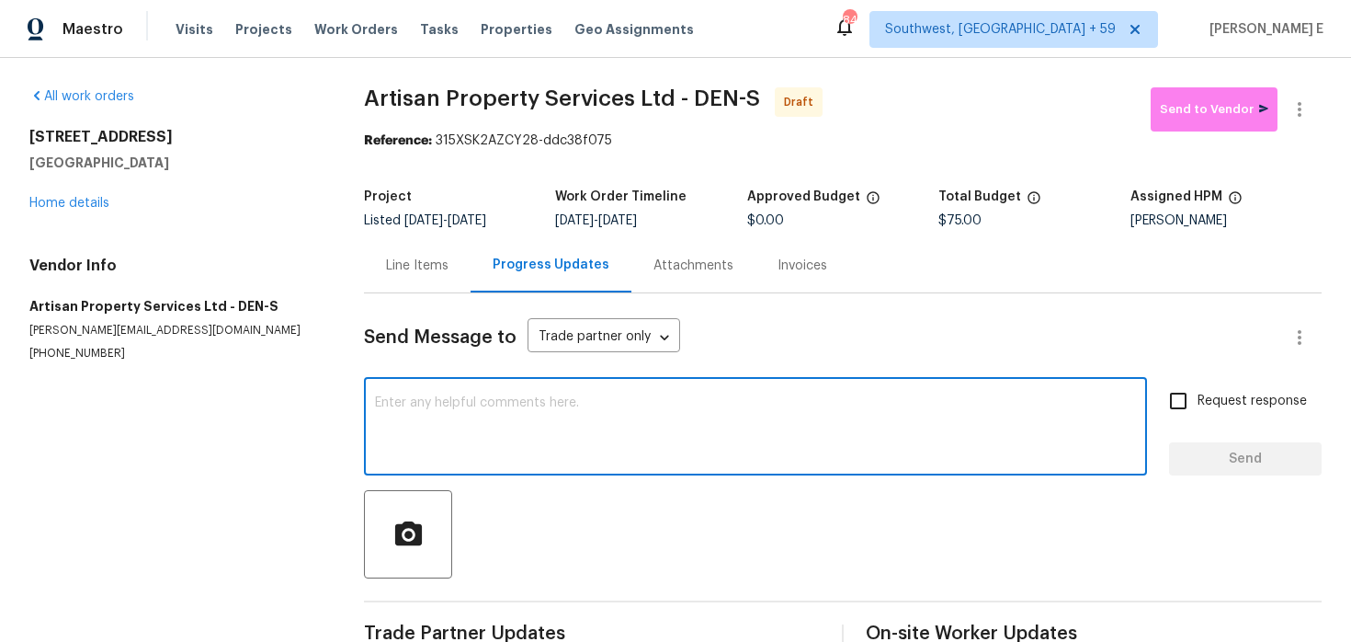
paste textarea "Hi this is Keerthana with Opendoor. I’m confirming you received the WO for the …"
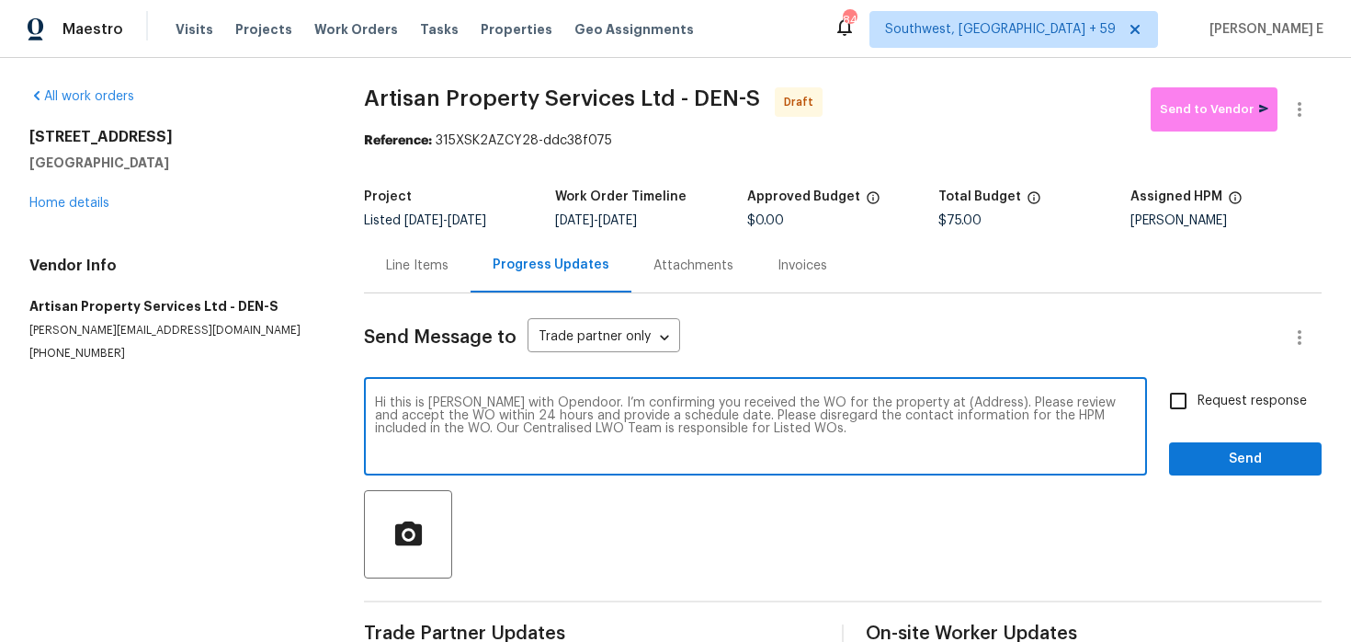
type textarea "Hi this is Keerthana with Opendoor. I’m confirming you received the WO for the …"
click at [1209, 402] on span "Request response" at bounding box center [1252, 401] width 109 height 19
click at [1198, 402] on input "Request response" at bounding box center [1178, 401] width 39 height 39
checkbox input "true"
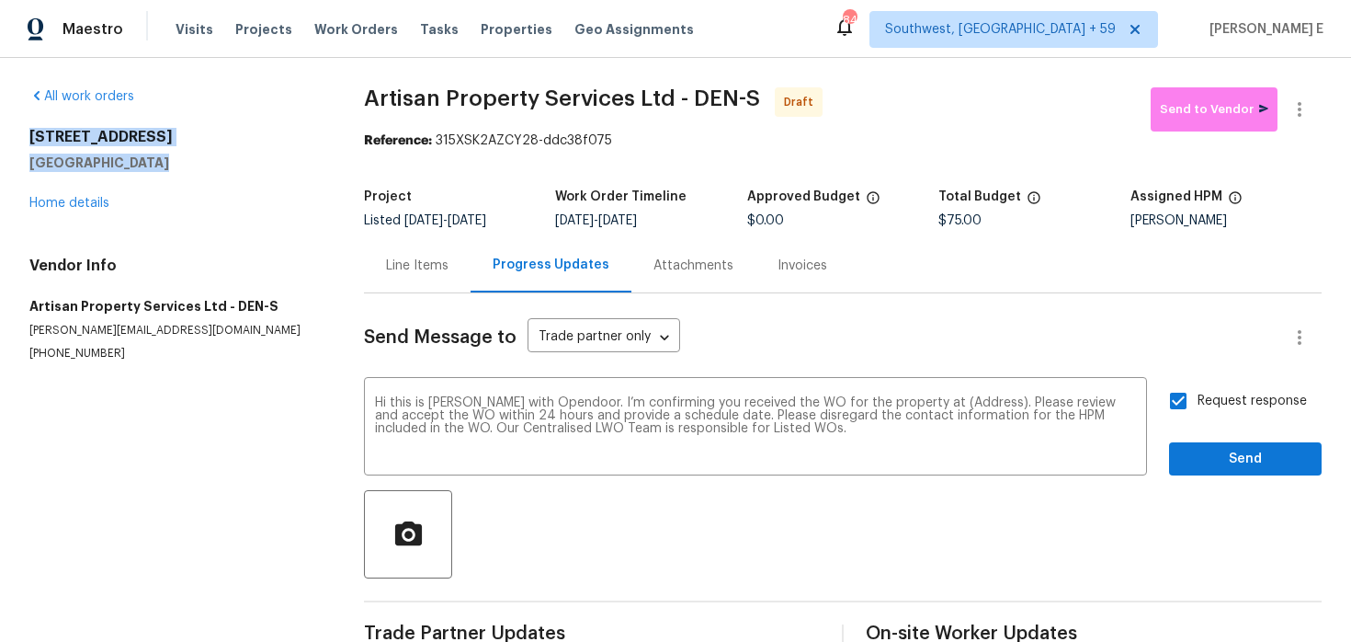
drag, startPoint x: 21, startPoint y: 142, endPoint x: 151, endPoint y: 168, distance: 132.3
click at [151, 168] on div "All work orders 5242 Longs Peak St Brighton, CO 80601 Home details Vendor Info …" at bounding box center [675, 370] width 1351 height 625
copy div "5242 Longs Peak St Brighton, CO 80601"
click at [969, 405] on textarea "Hi this is Keerthana with Opendoor. I’m confirming you received the WO for the …" at bounding box center [755, 428] width 761 height 64
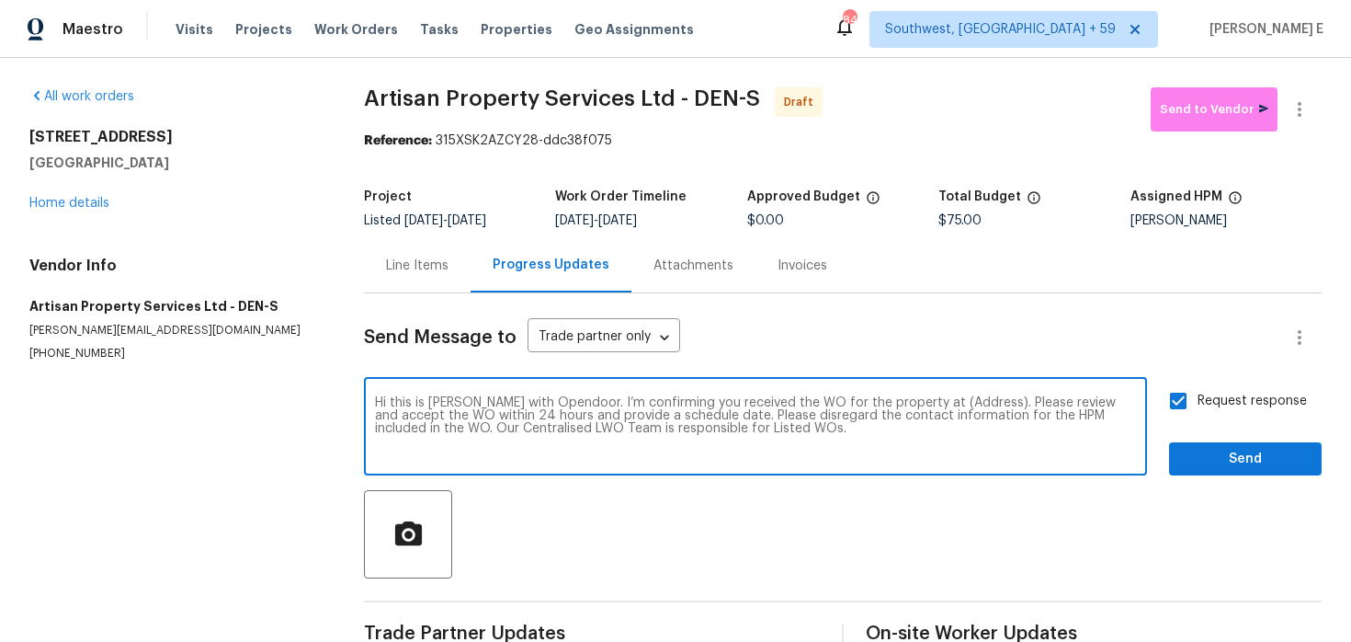
paste textarea "5242 Longs Peak St Brighton, CO 80601"
type textarea "Hi this is Keerthana with Opendoor. I’m confirming you received the WO for the …"
click at [1184, 450] on button "Send" at bounding box center [1245, 459] width 153 height 34
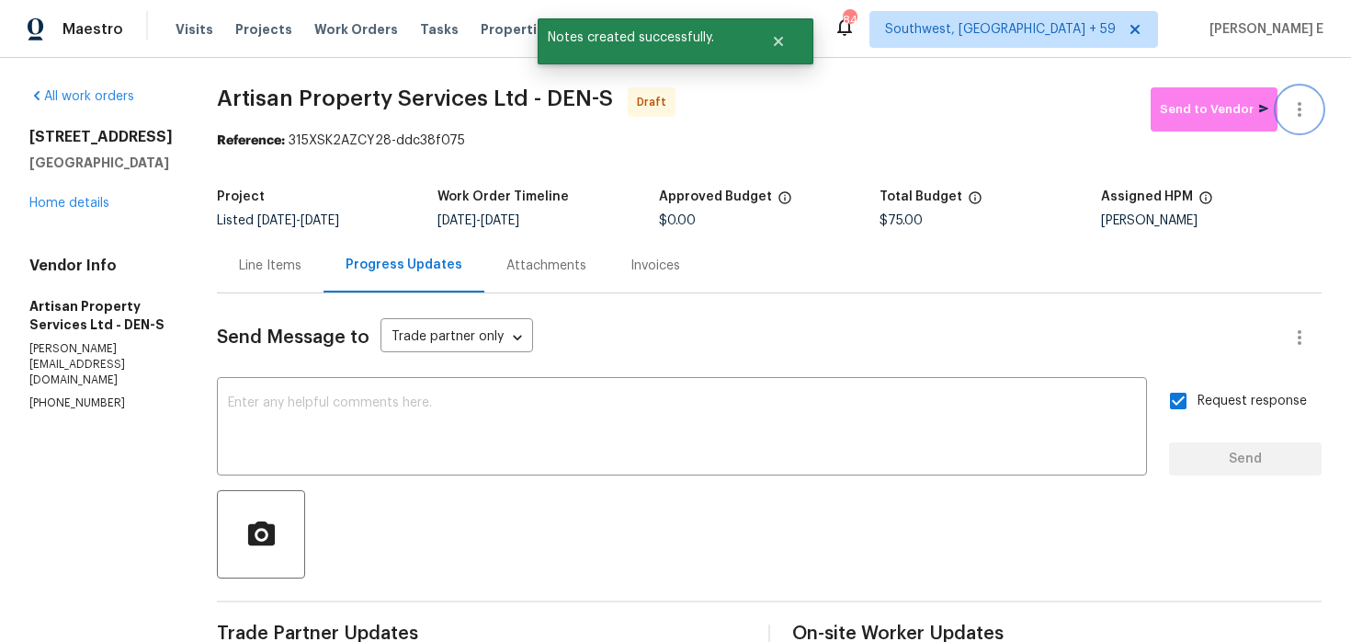
click at [1300, 113] on icon "button" at bounding box center [1300, 109] width 4 height 15
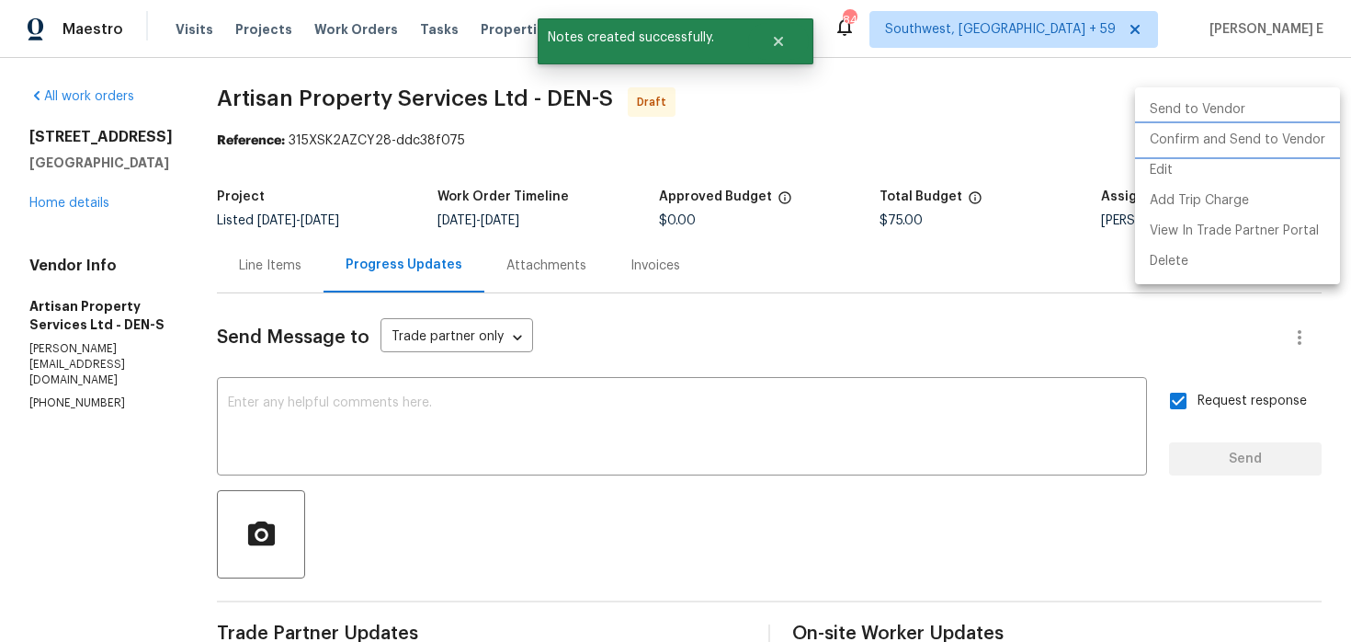
click at [1207, 132] on li "Confirm and Send to Vendor" at bounding box center [1237, 140] width 205 height 30
click at [412, 80] on div at bounding box center [675, 321] width 1351 height 642
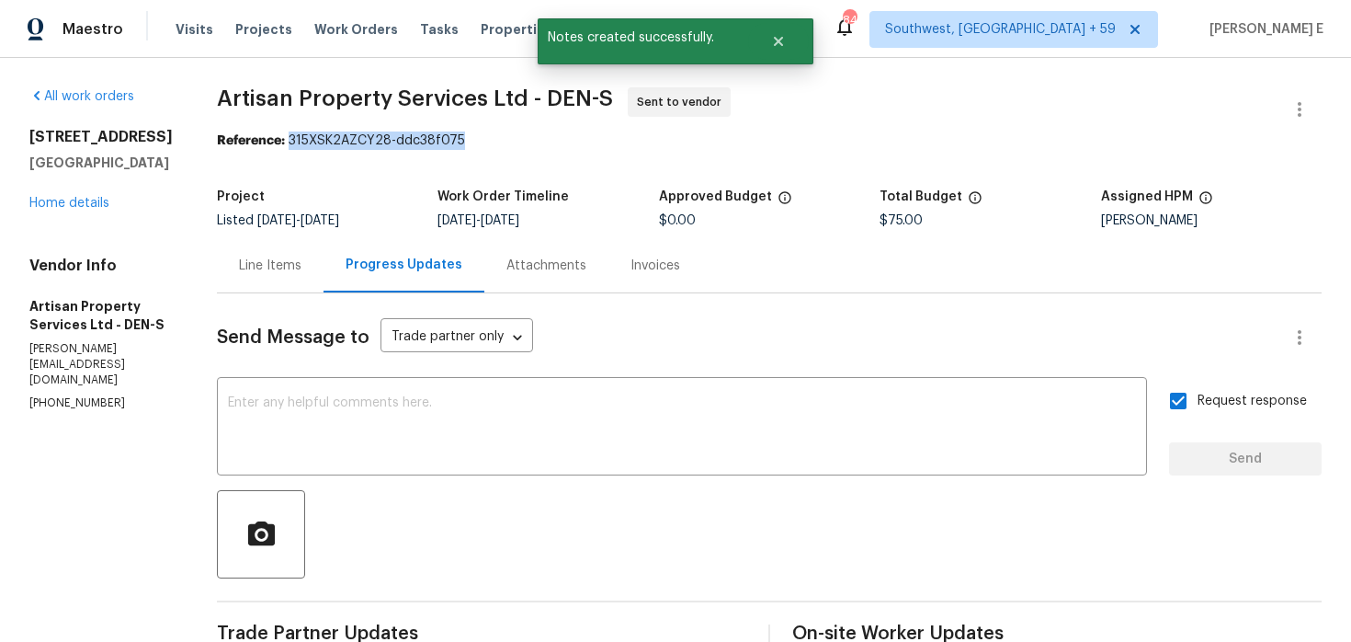
drag, startPoint x: 285, startPoint y: 138, endPoint x: 454, endPoint y: 143, distance: 169.2
click at [454, 142] on div "Reference: 315XSK2AZCY28-ddc38f075" at bounding box center [769, 140] width 1105 height 18
copy div "315XSK2AZCY28-ddc38f075"
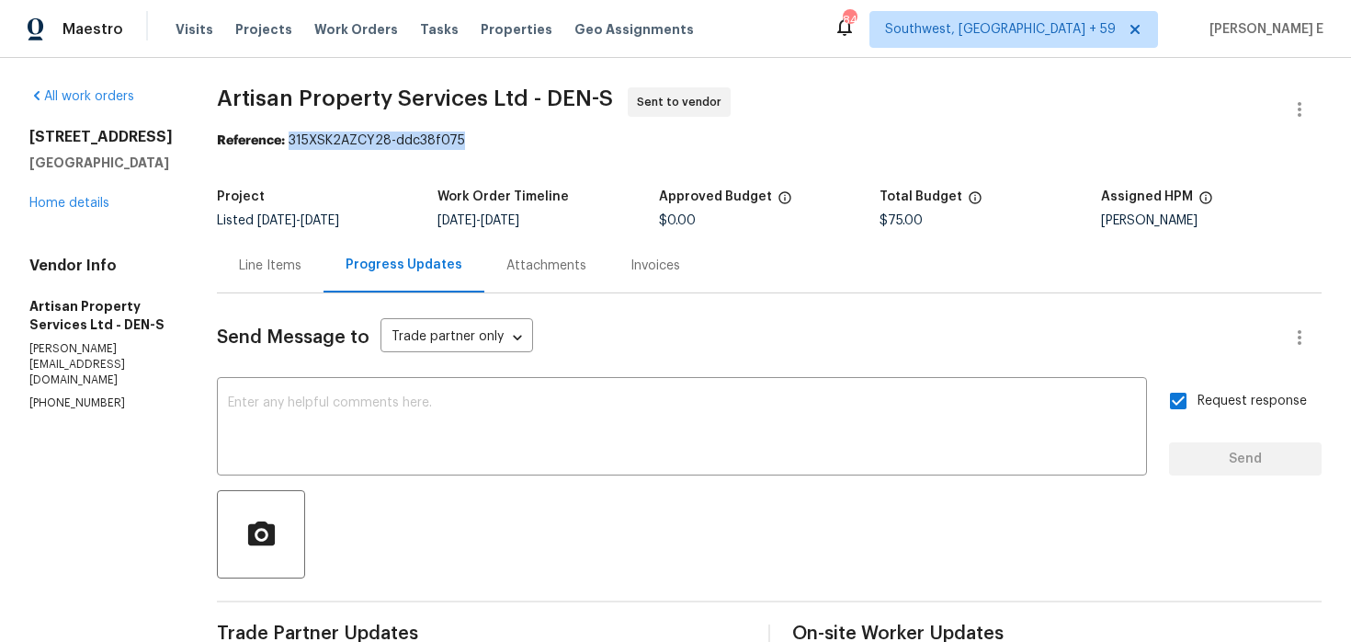
click at [247, 140] on b "Reference:" at bounding box center [251, 140] width 68 height 13
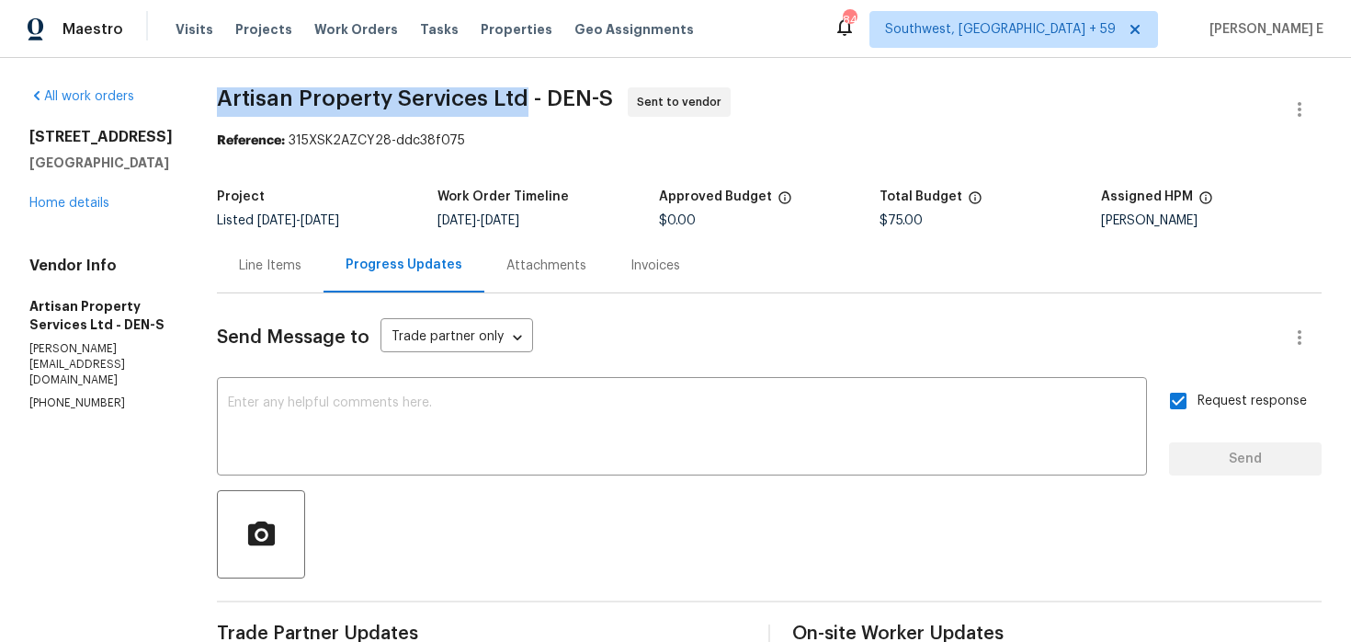
drag, startPoint x: 218, startPoint y: 102, endPoint x: 519, endPoint y: 101, distance: 300.6
click at [519, 101] on div "All work orders 5242 Longs Peak St Brighton, CO 80601 Home details Vendor Info …" at bounding box center [675, 434] width 1351 height 752
copy span "Artisan Property Services Ltd"
